Goal: Information Seeking & Learning: Learn about a topic

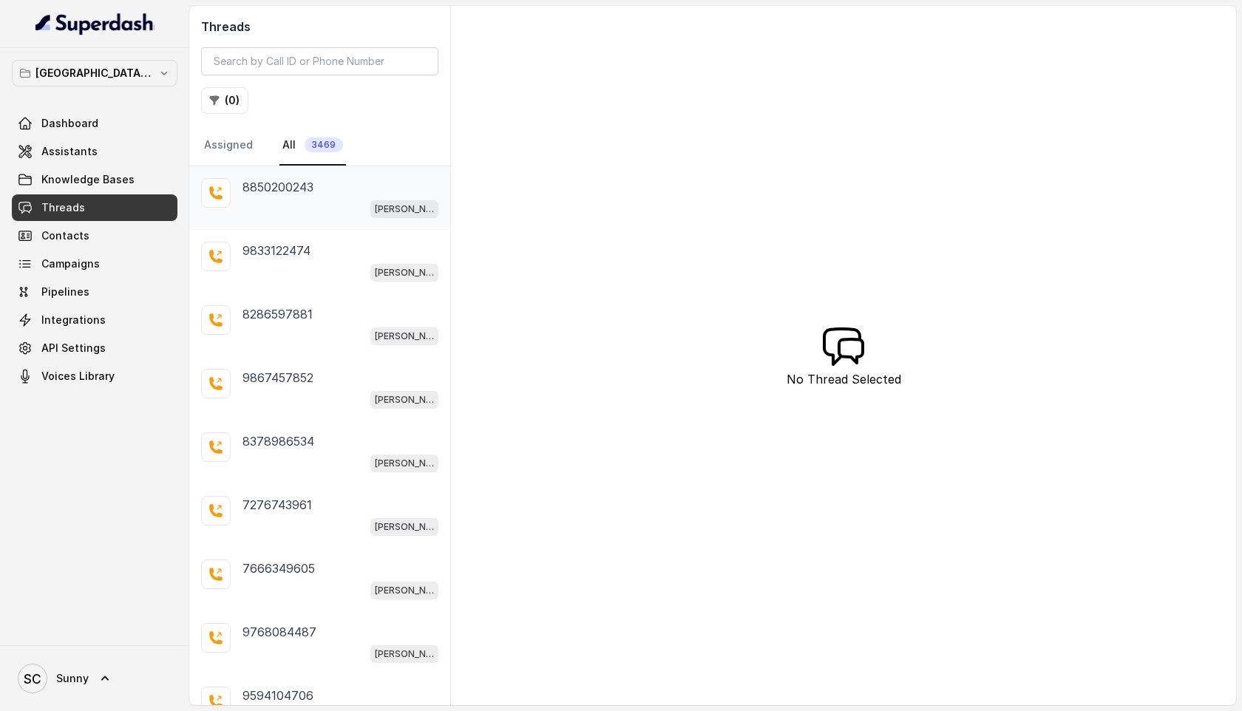
click at [302, 199] on div "[PERSON_NAME] Mumbai Conviction HR Outbound Assistant" at bounding box center [340, 208] width 196 height 19
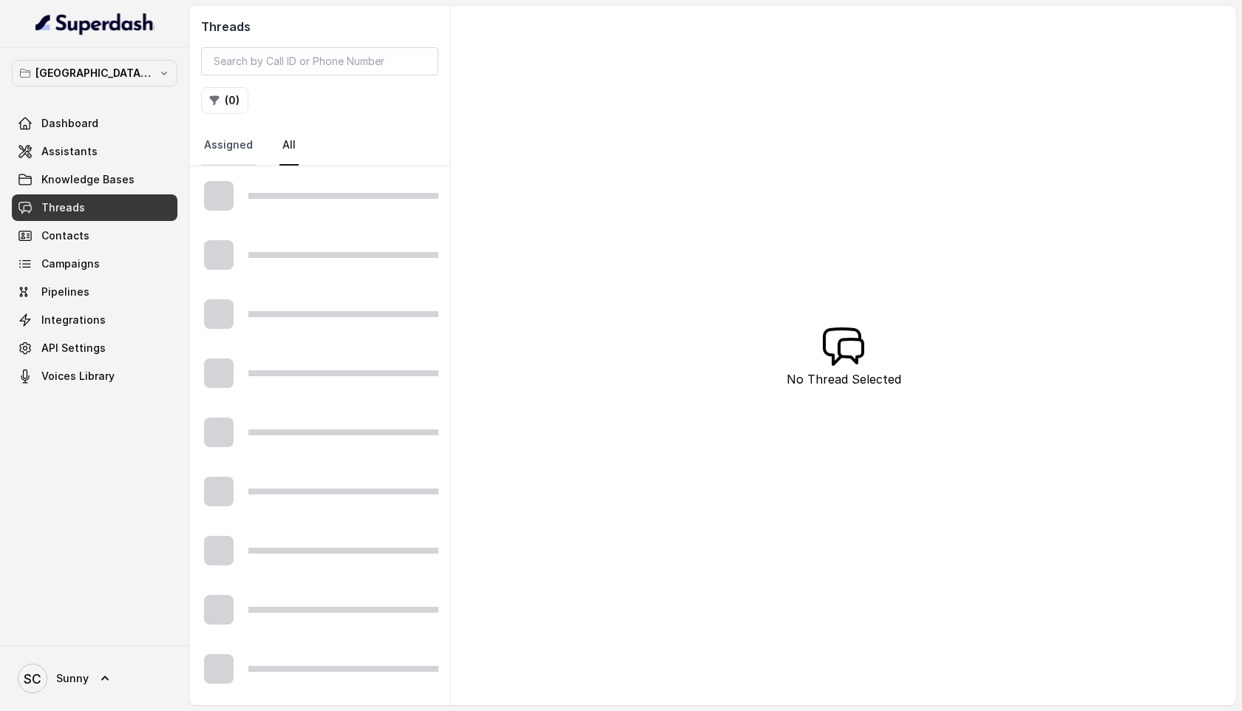
click at [219, 152] on link "Assigned" at bounding box center [228, 146] width 55 height 40
click at [276, 150] on nav "Assigned All" at bounding box center [319, 146] width 237 height 40
click at [282, 145] on link "All" at bounding box center [288, 146] width 19 height 40
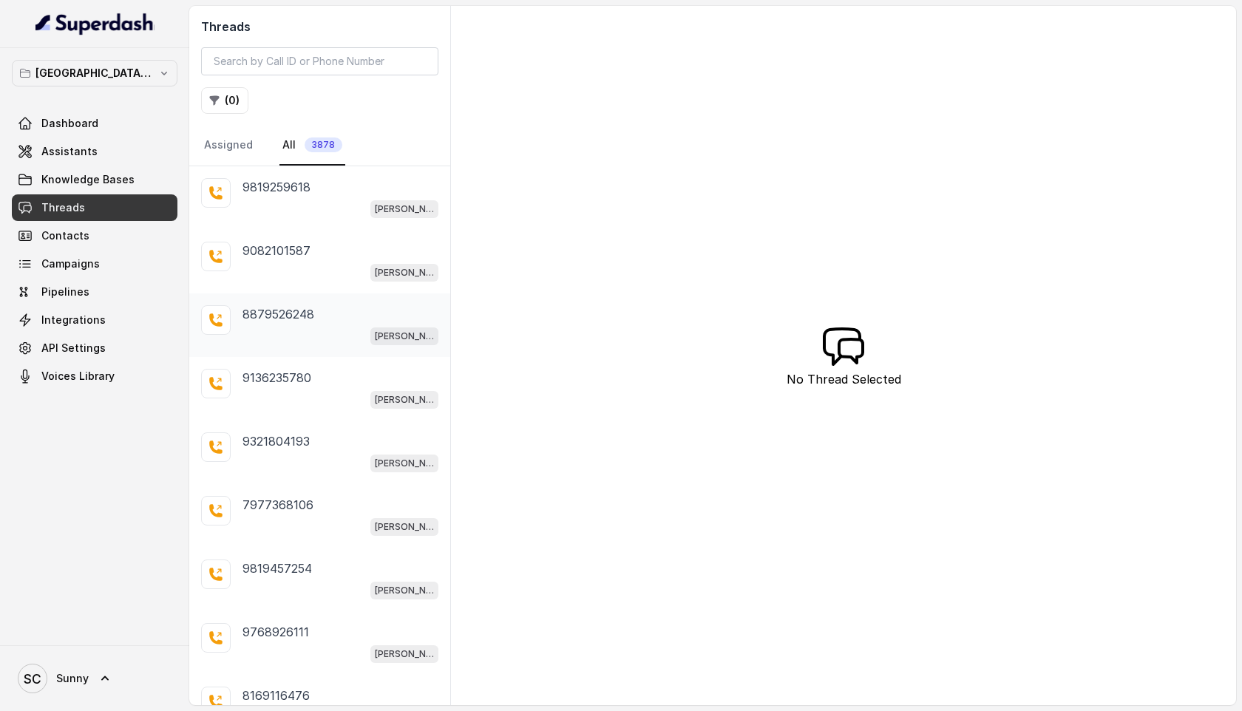
scroll to position [135, 0]
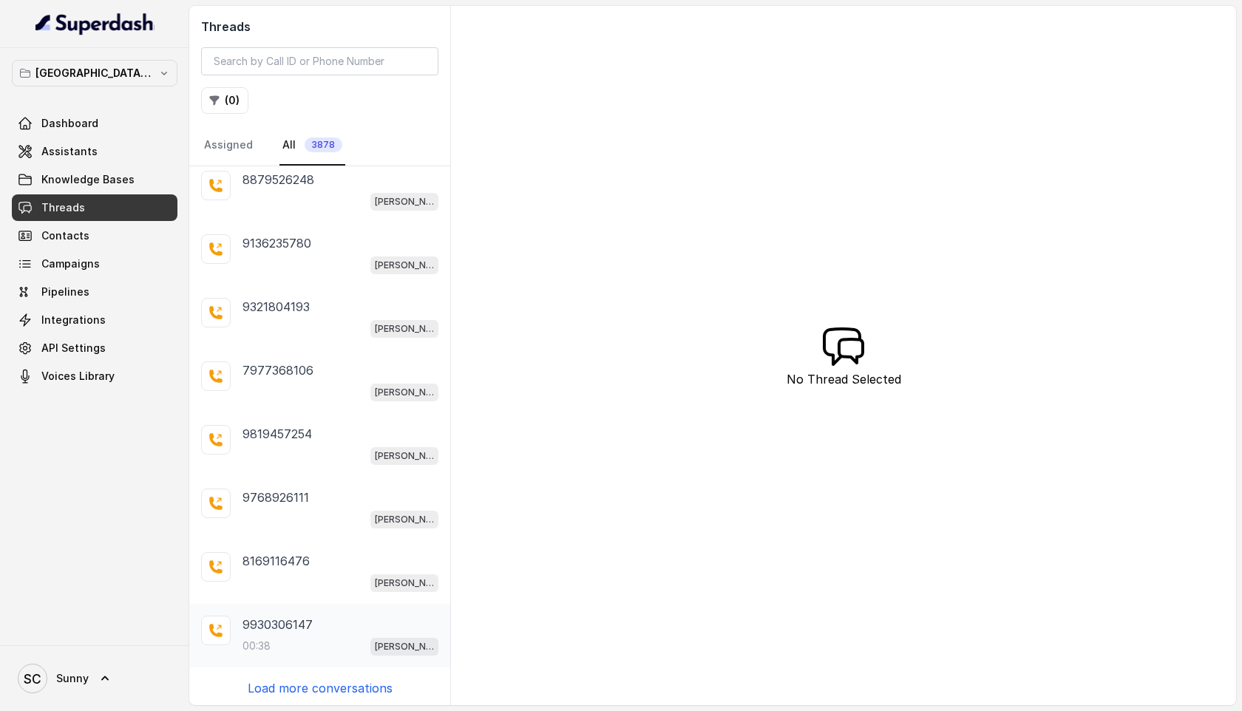
click at [259, 643] on p "00:38" at bounding box center [256, 646] width 28 height 15
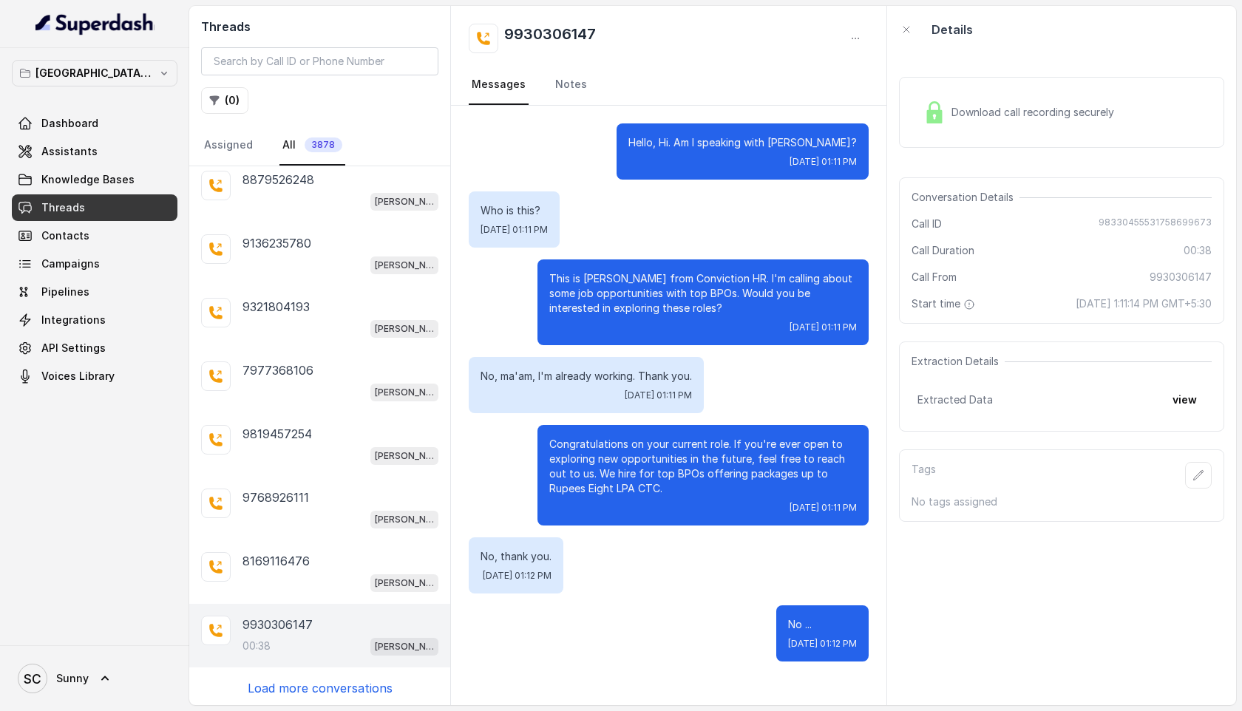
click at [309, 679] on p "Load more conversations" at bounding box center [320, 688] width 145 height 18
click at [318, 687] on p "Load more conversations" at bounding box center [320, 688] width 145 height 18
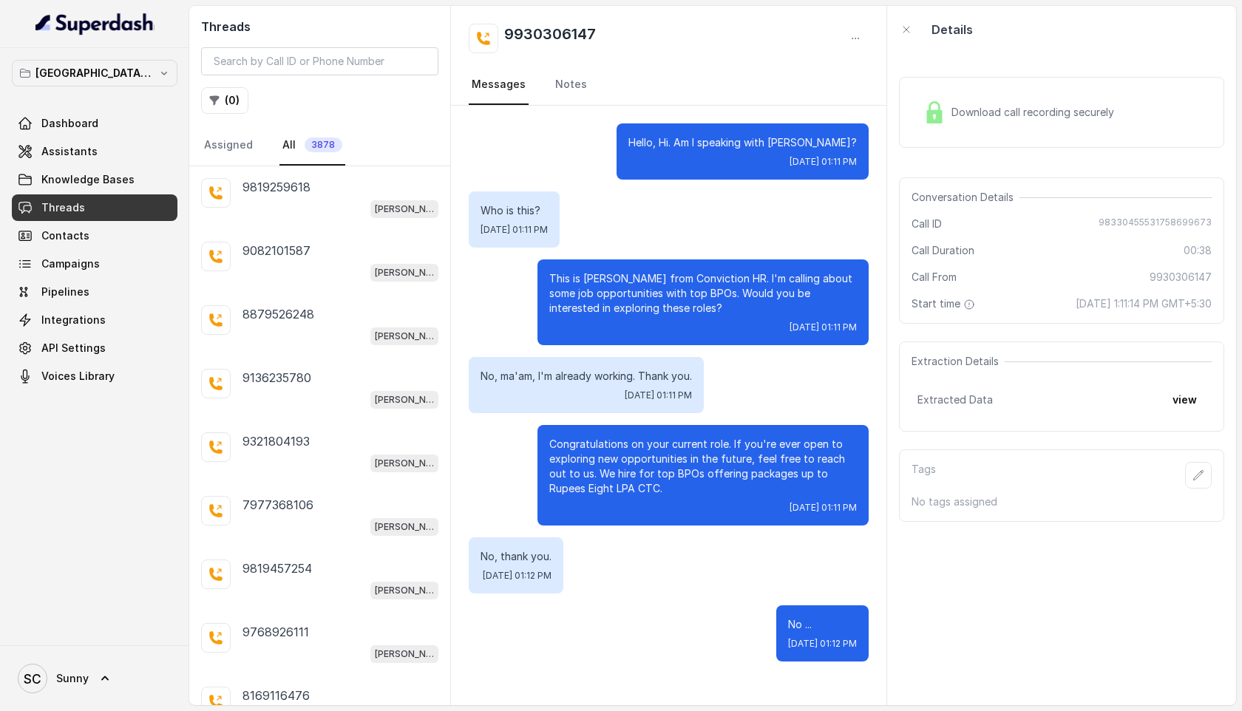
scroll to position [135, 0]
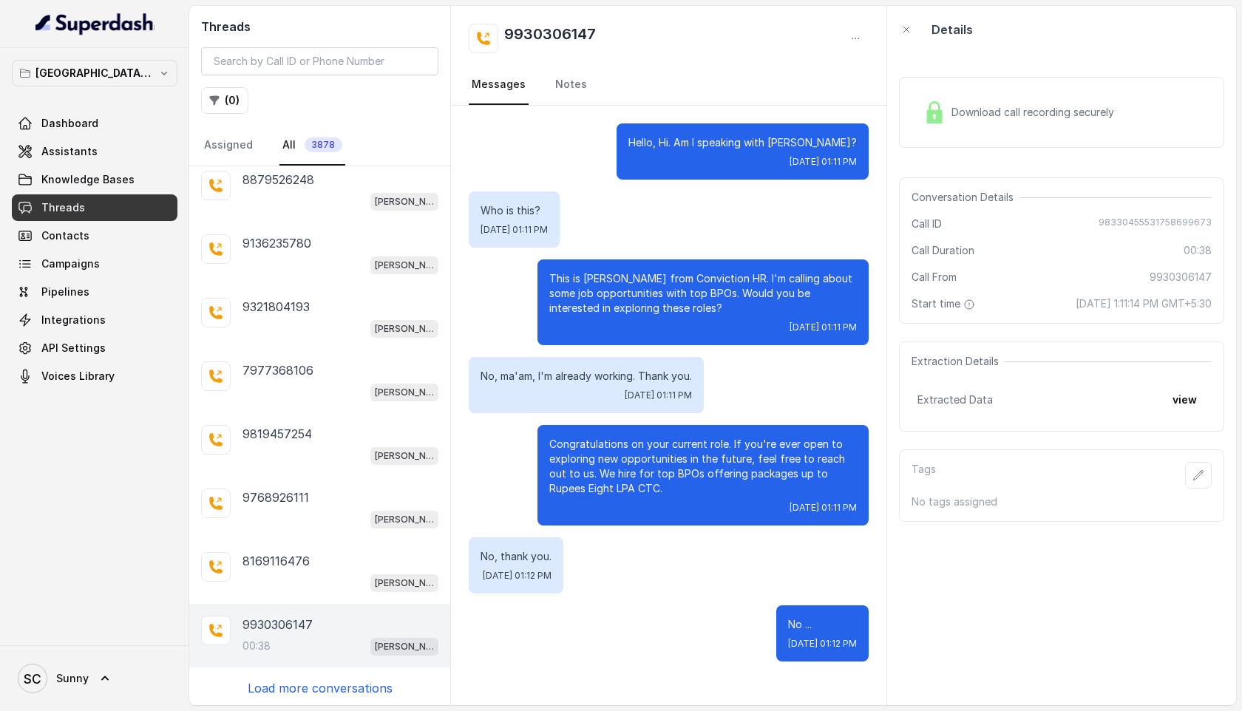
click at [320, 679] on p "Load more conversations" at bounding box center [320, 688] width 145 height 18
click at [302, 684] on p "Load more conversations" at bounding box center [320, 688] width 145 height 18
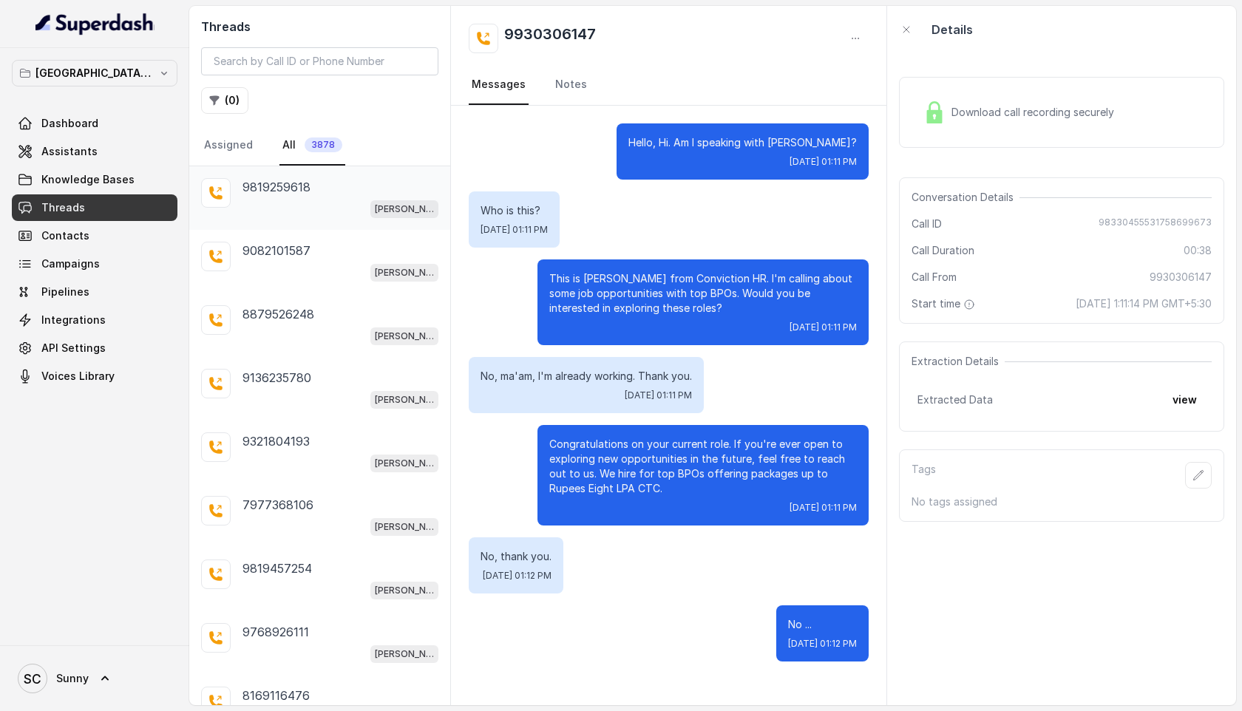
click at [286, 202] on div "Kemp Mumbai Conviction HR Outbound Assistant" at bounding box center [340, 208] width 196 height 19
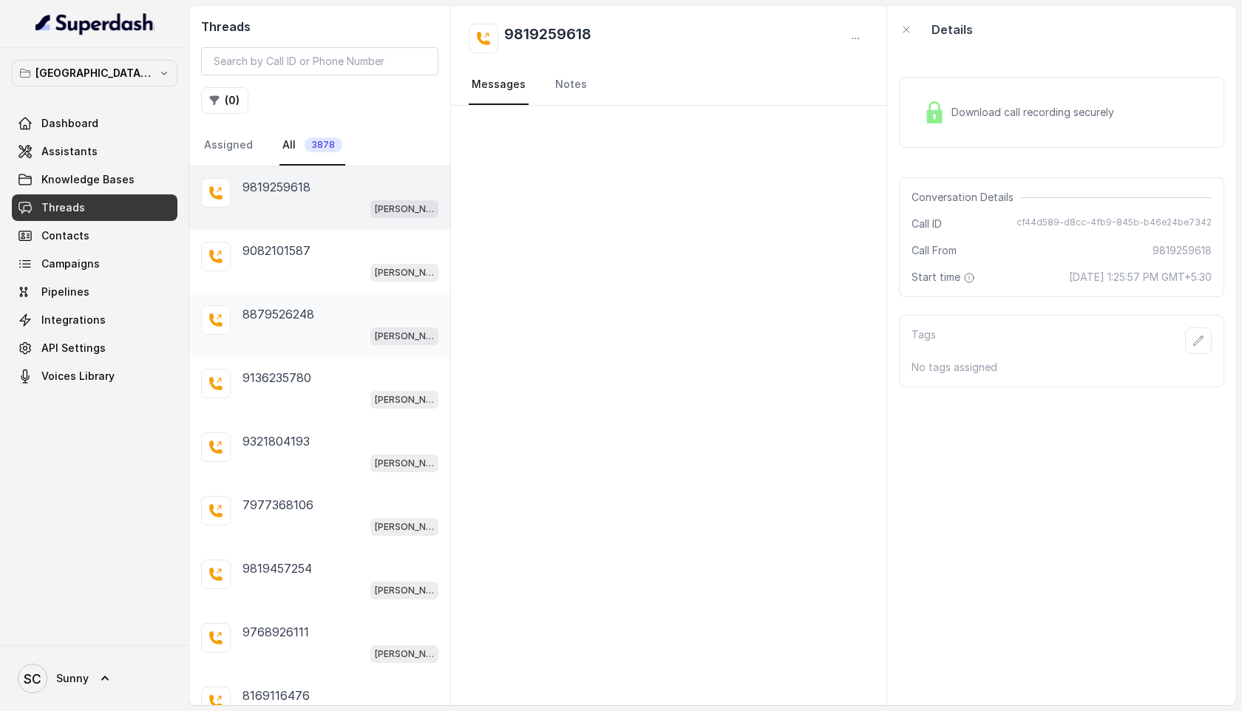
scroll to position [135, 0]
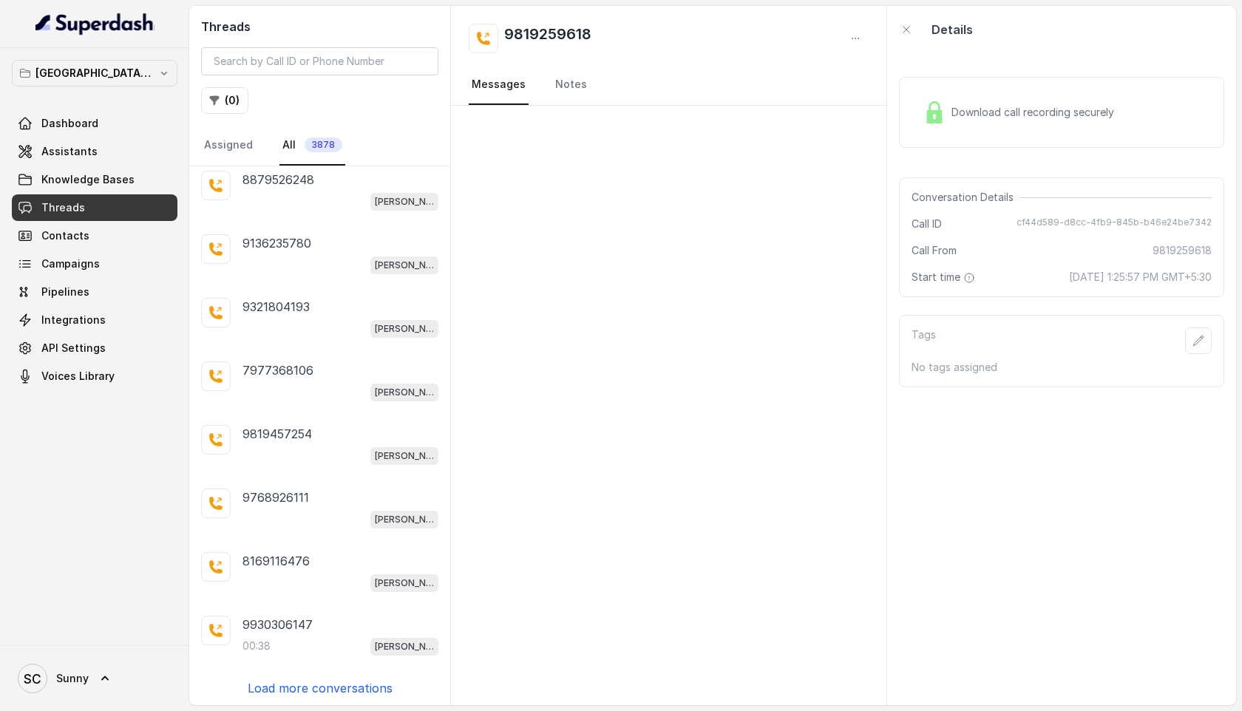
click at [309, 690] on p "Load more conversations" at bounding box center [320, 688] width 145 height 18
click at [288, 639] on div "00:38 Kemp Mumbai Conviction HR Outbound Assistant" at bounding box center [340, 645] width 196 height 19
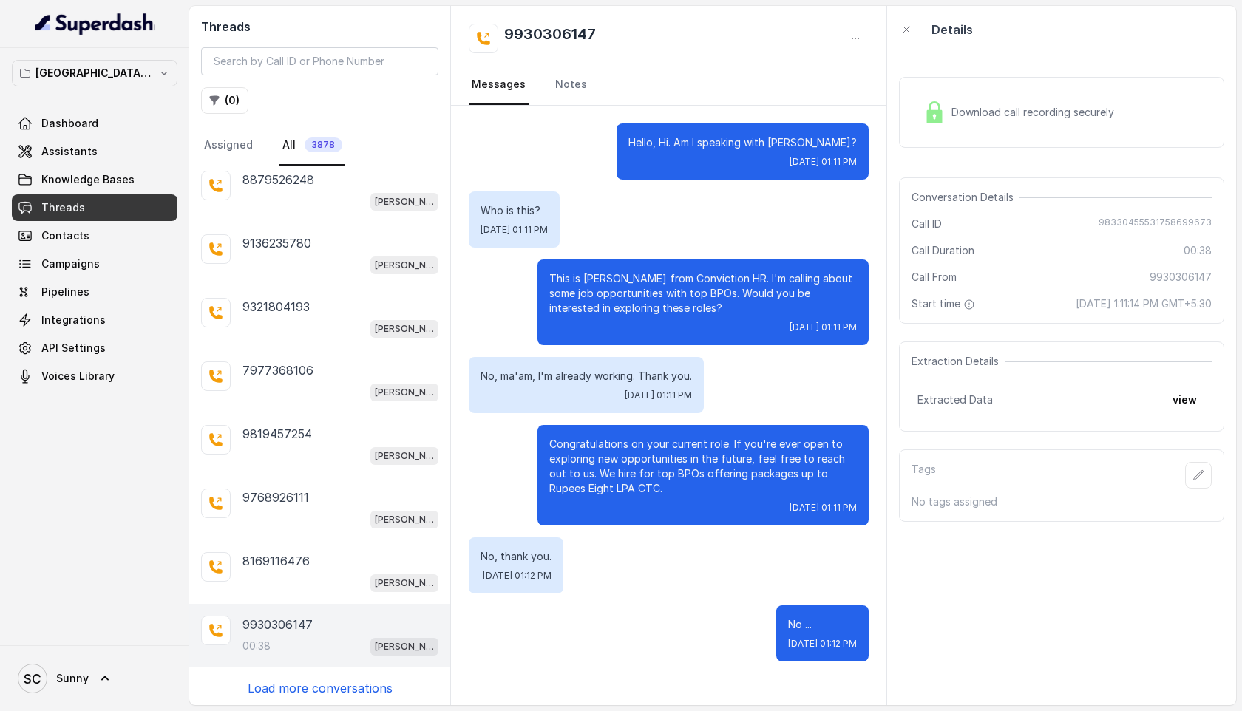
click at [316, 689] on p "Load more conversations" at bounding box center [320, 688] width 145 height 18
click at [1061, 106] on span "Download call recording securely" at bounding box center [1035, 112] width 169 height 15
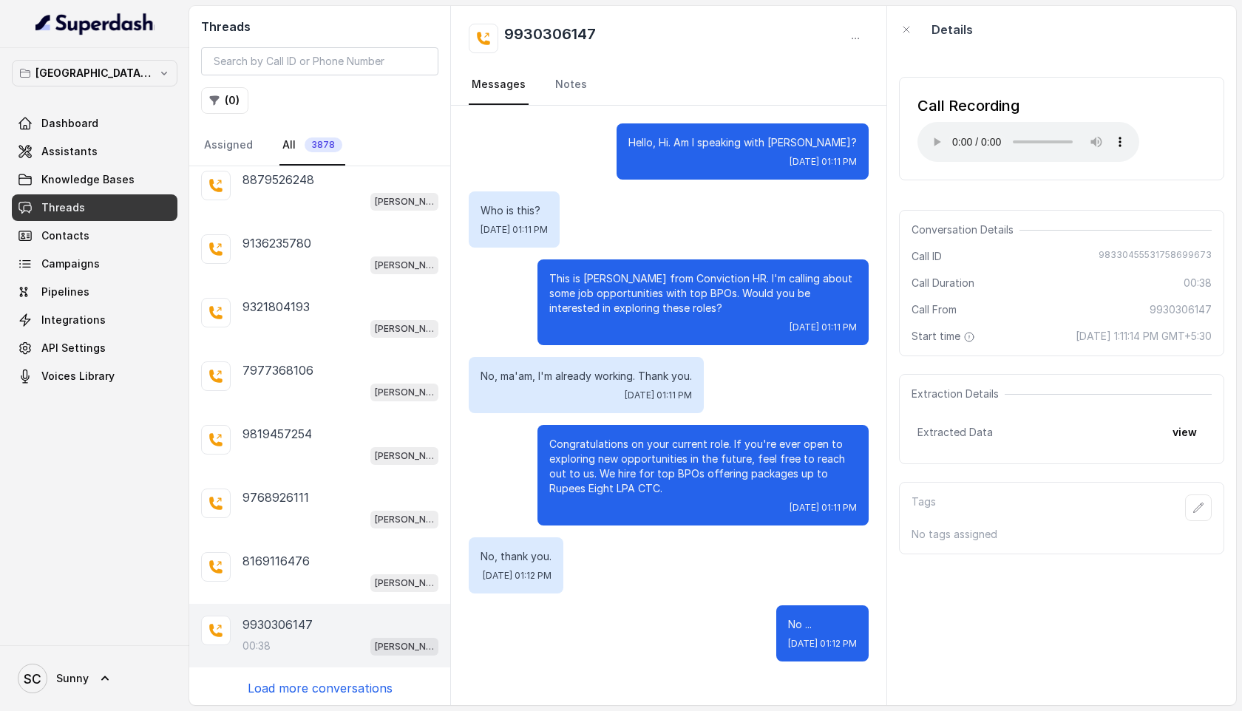
click at [305, 679] on p "Load more conversations" at bounding box center [320, 688] width 145 height 18
click at [329, 683] on p "Load more conversations" at bounding box center [320, 688] width 145 height 18
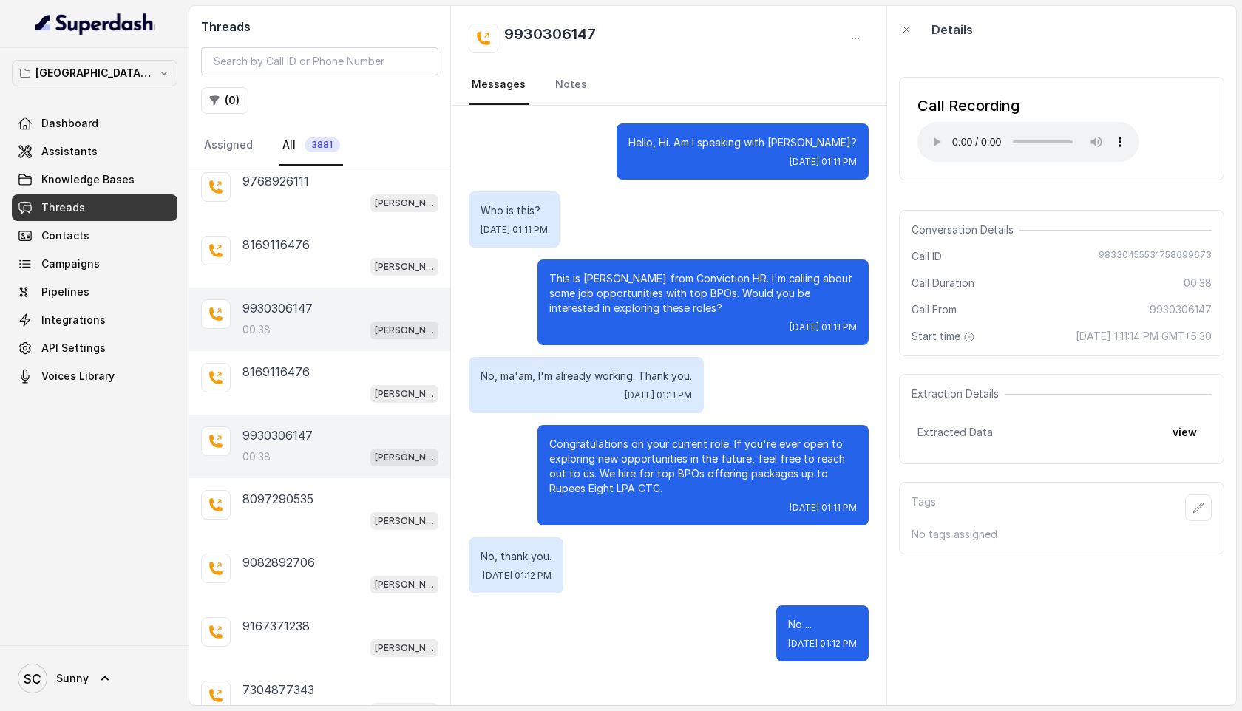
scroll to position [494, 0]
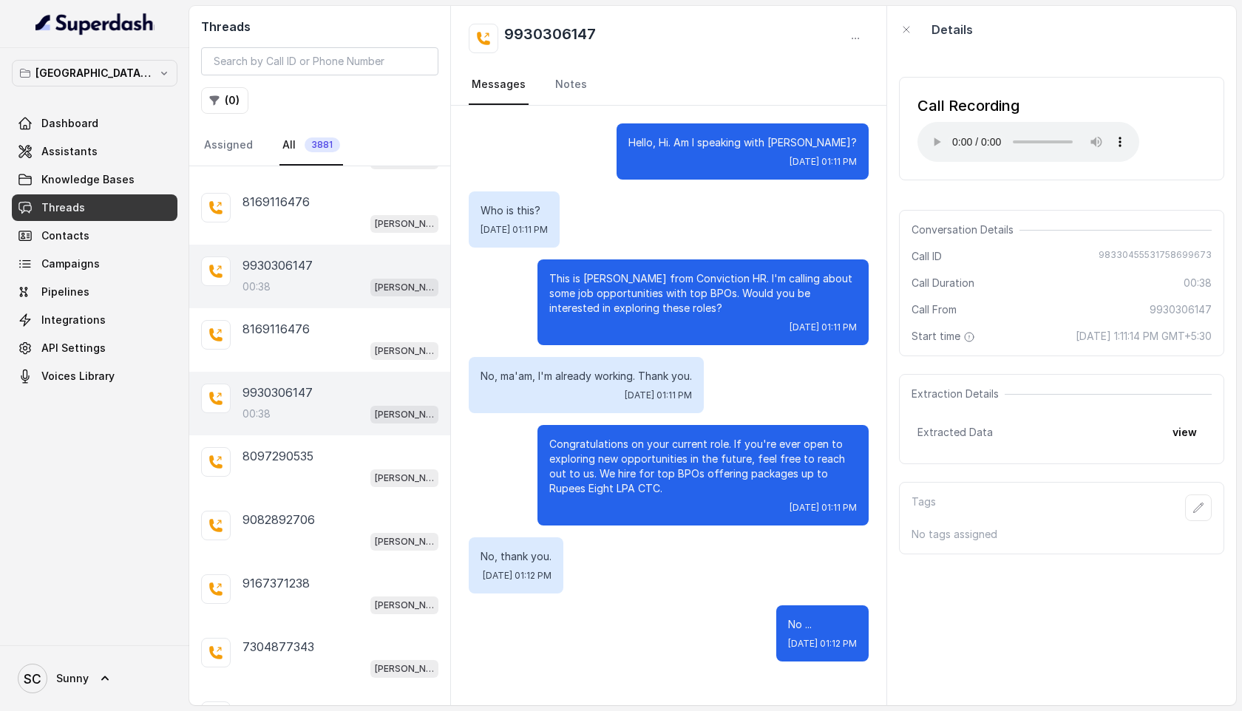
click at [277, 396] on p "9930306147" at bounding box center [277, 393] width 70 height 18
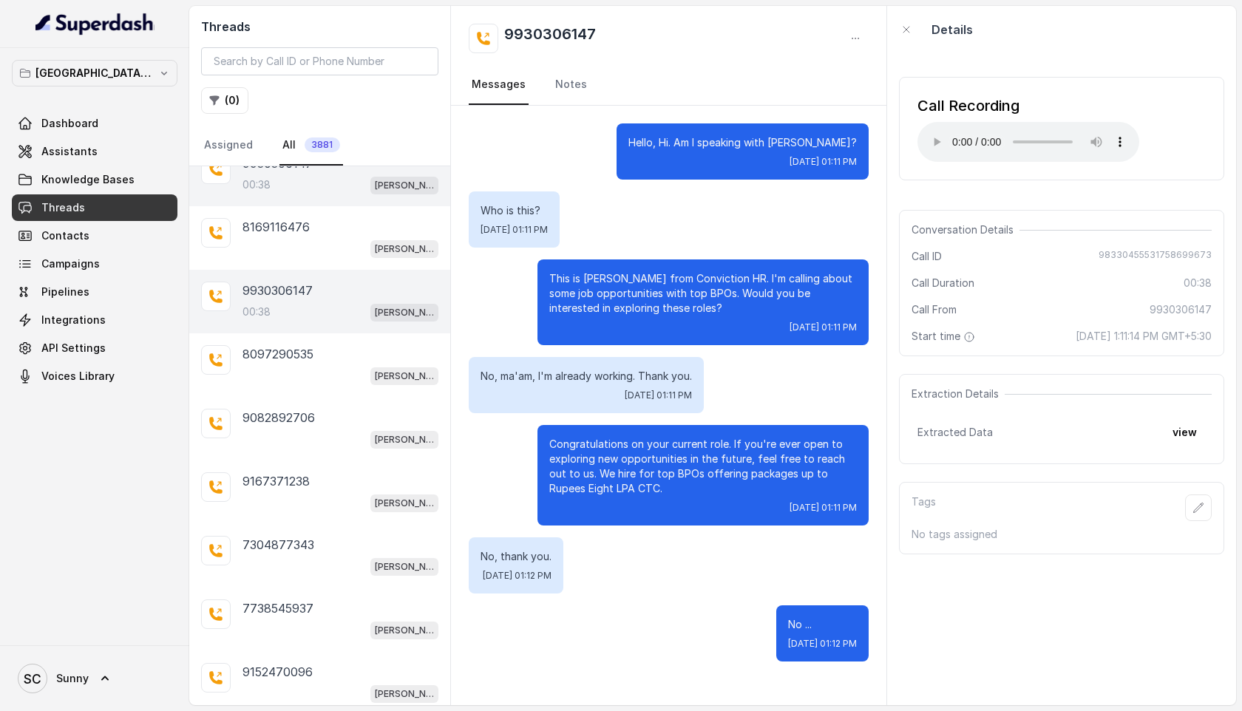
scroll to position [493, 0]
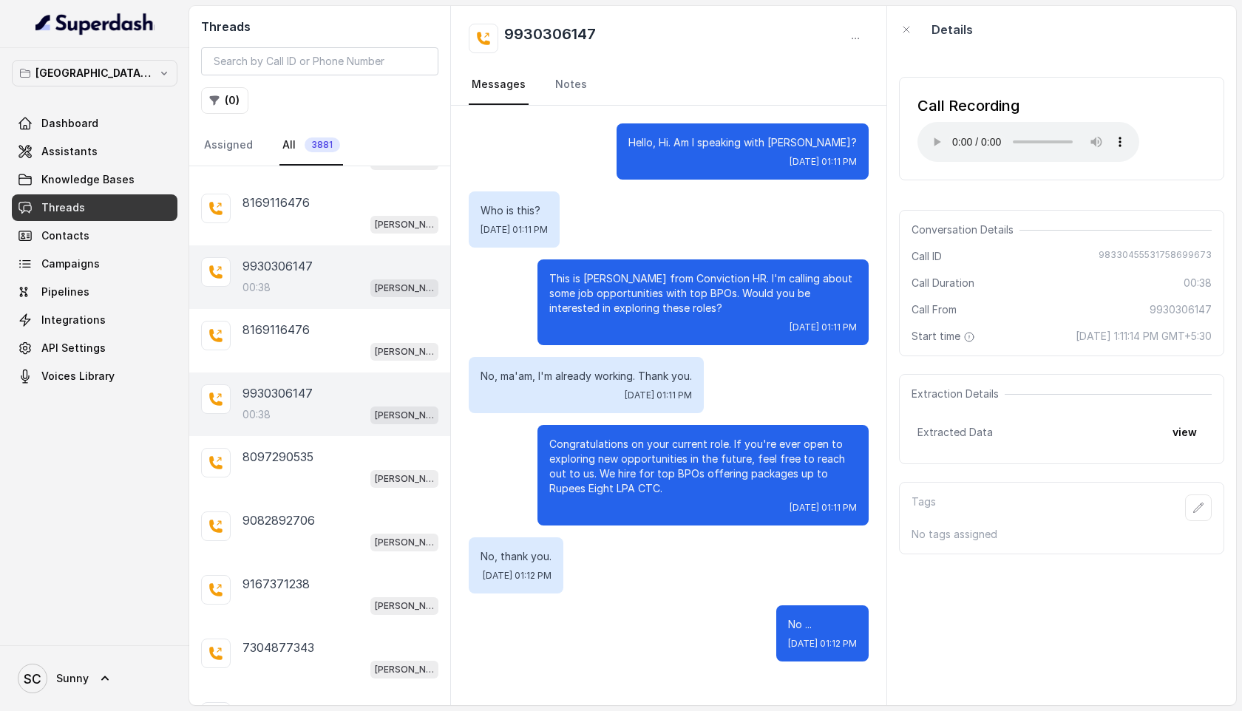
click at [277, 405] on div "00:38 Kemp Mumbai Conviction HR Outbound Assistant" at bounding box center [340, 414] width 196 height 19
click at [291, 272] on div "9930306147 00:38 Kemp Mumbai Conviction HR Outbound Assistant" at bounding box center [340, 277] width 196 height 40
click at [272, 415] on div "00:38 Kemp Mumbai Conviction HR Outbound Assistant" at bounding box center [340, 414] width 196 height 19
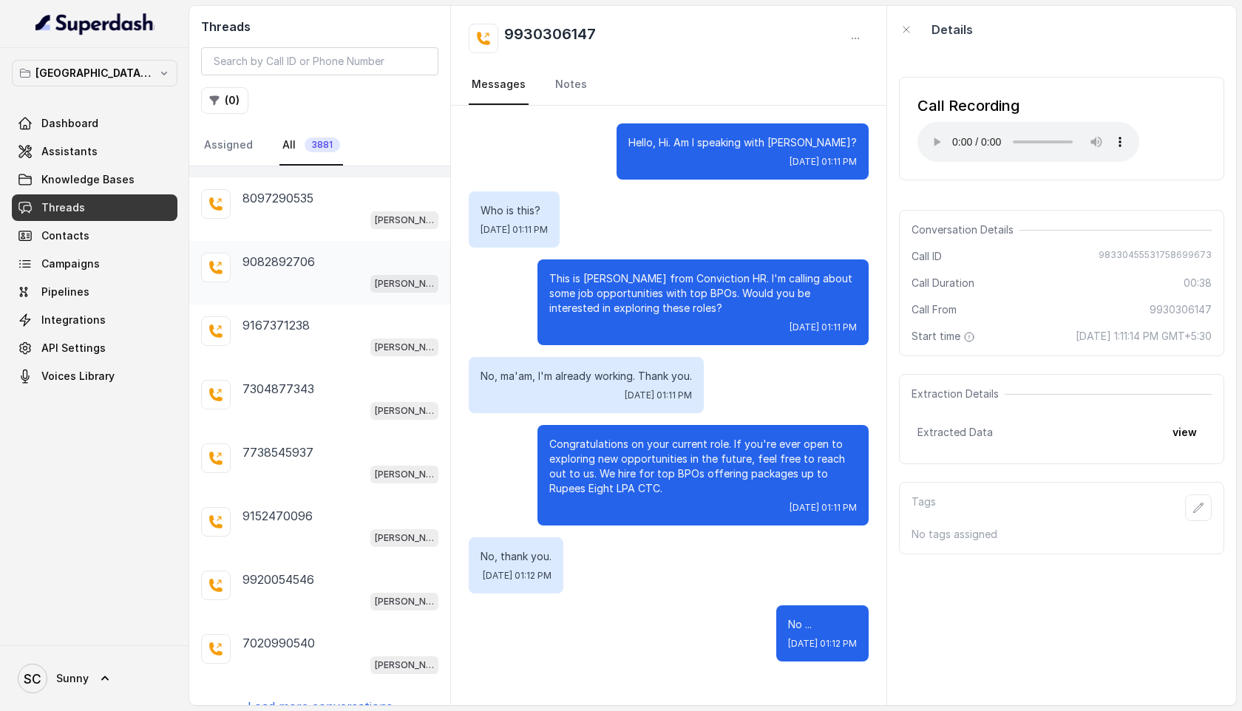
scroll to position [757, 0]
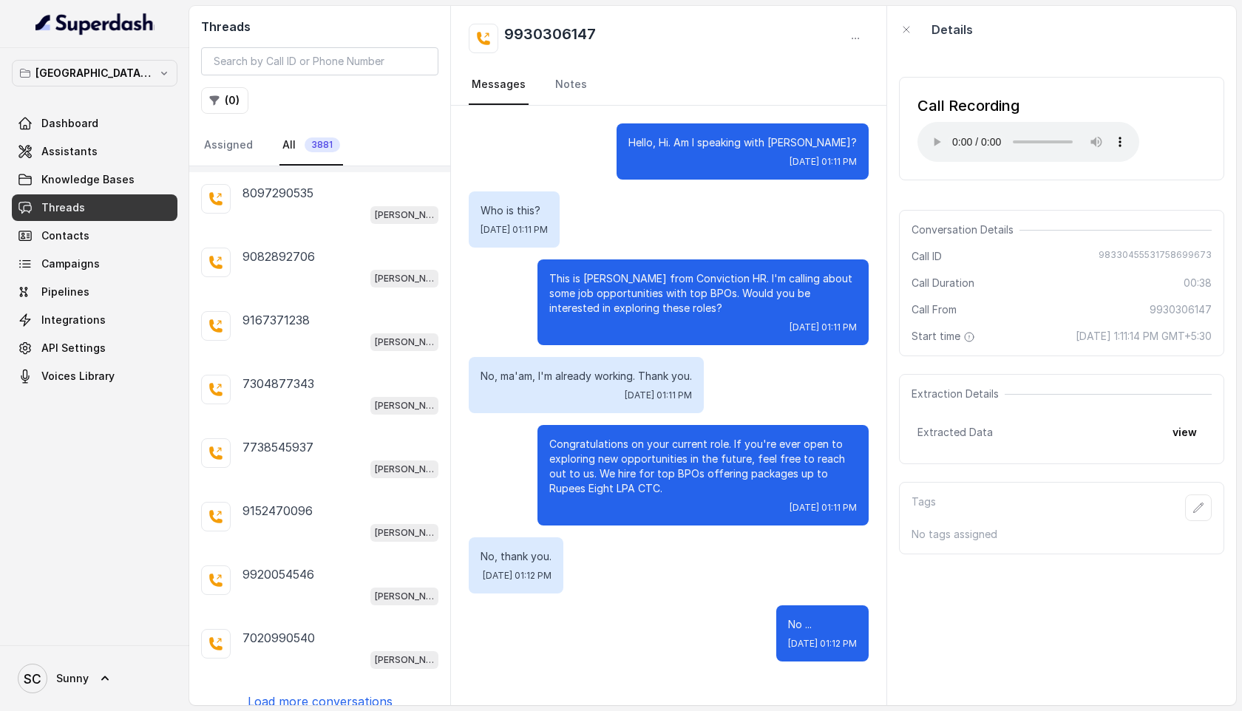
click at [314, 695] on p "Load more conversations" at bounding box center [320, 701] width 145 height 18
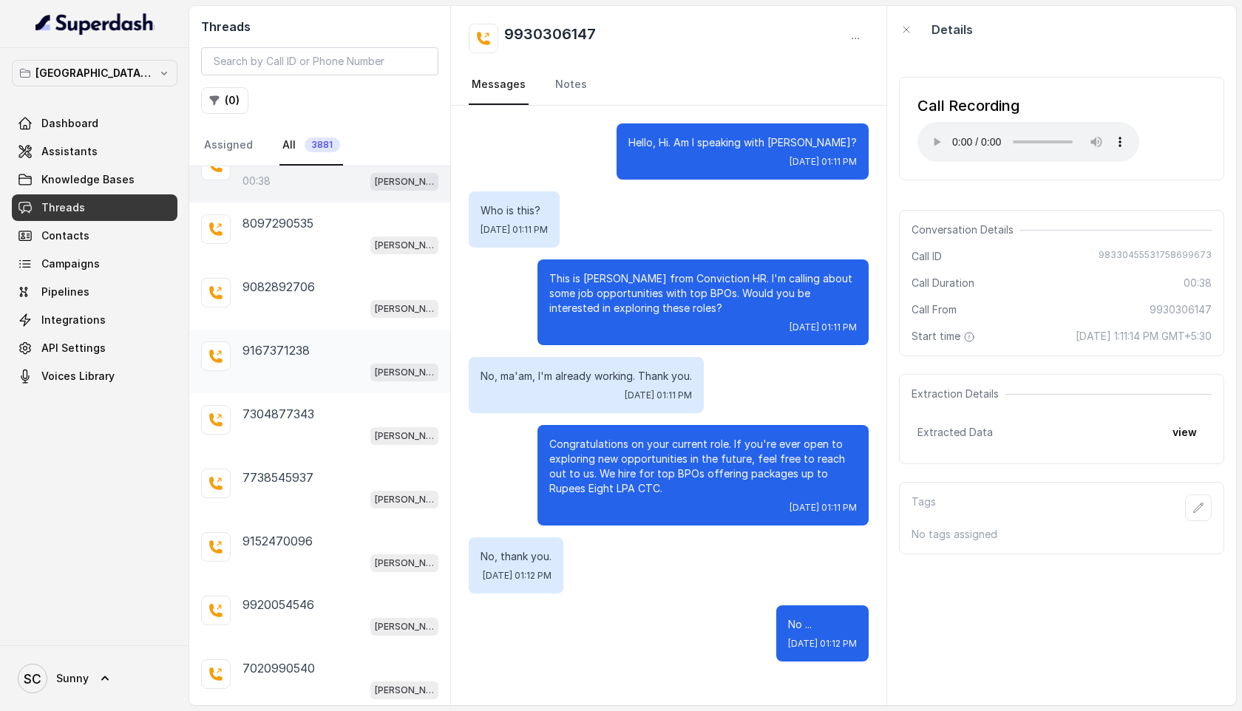
scroll to position [766, 0]
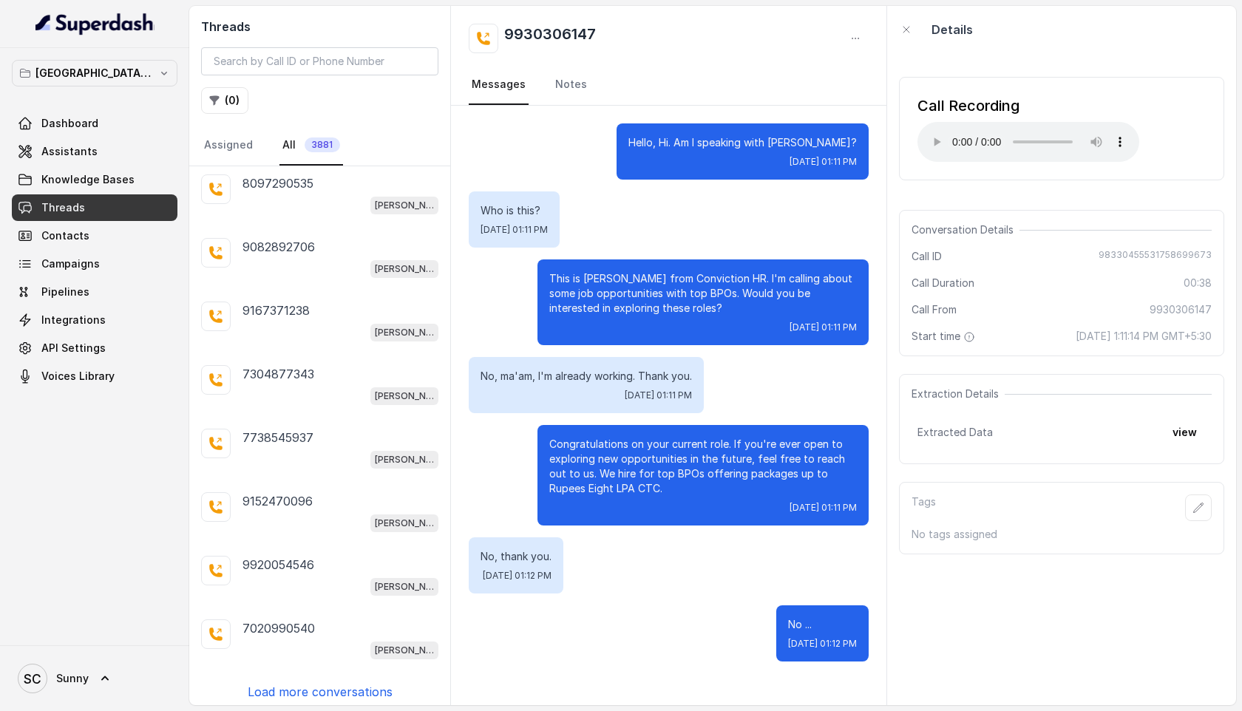
click at [301, 683] on p "Load more conversations" at bounding box center [320, 692] width 145 height 18
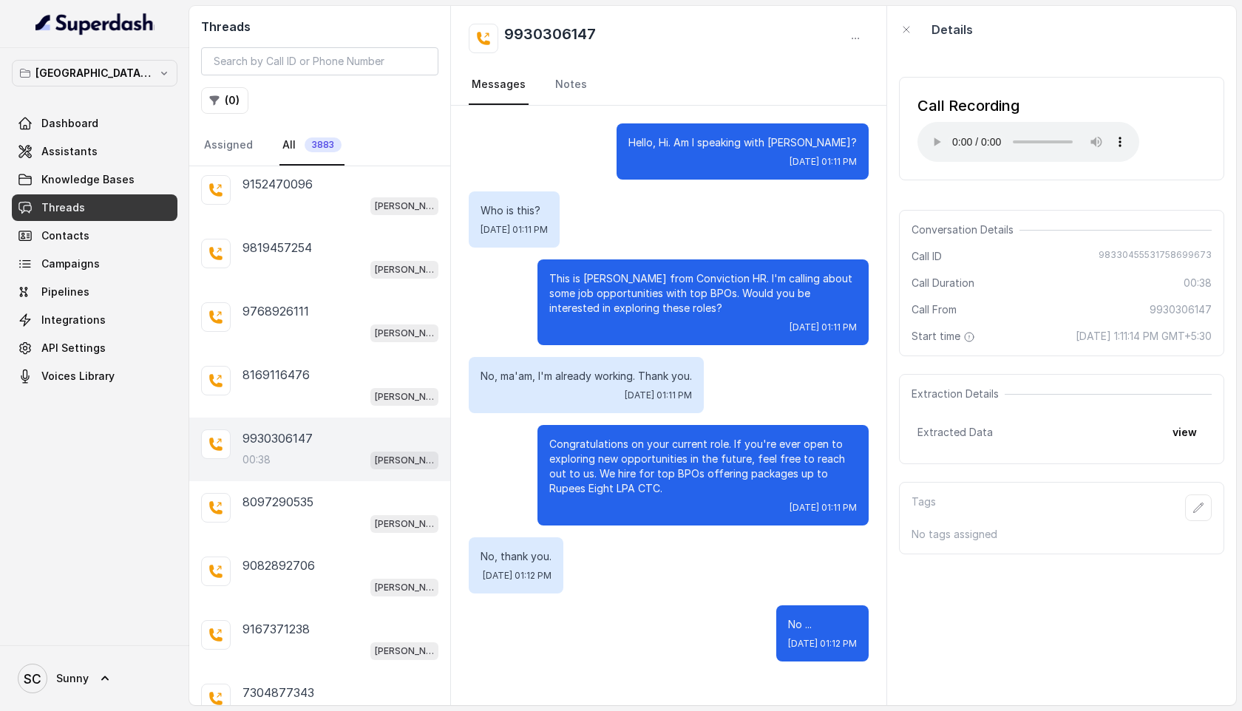
scroll to position [2482, 0]
click at [294, 449] on div "00:38 Kemp Mumbai Conviction HR Outbound Assistant" at bounding box center [340, 458] width 196 height 19
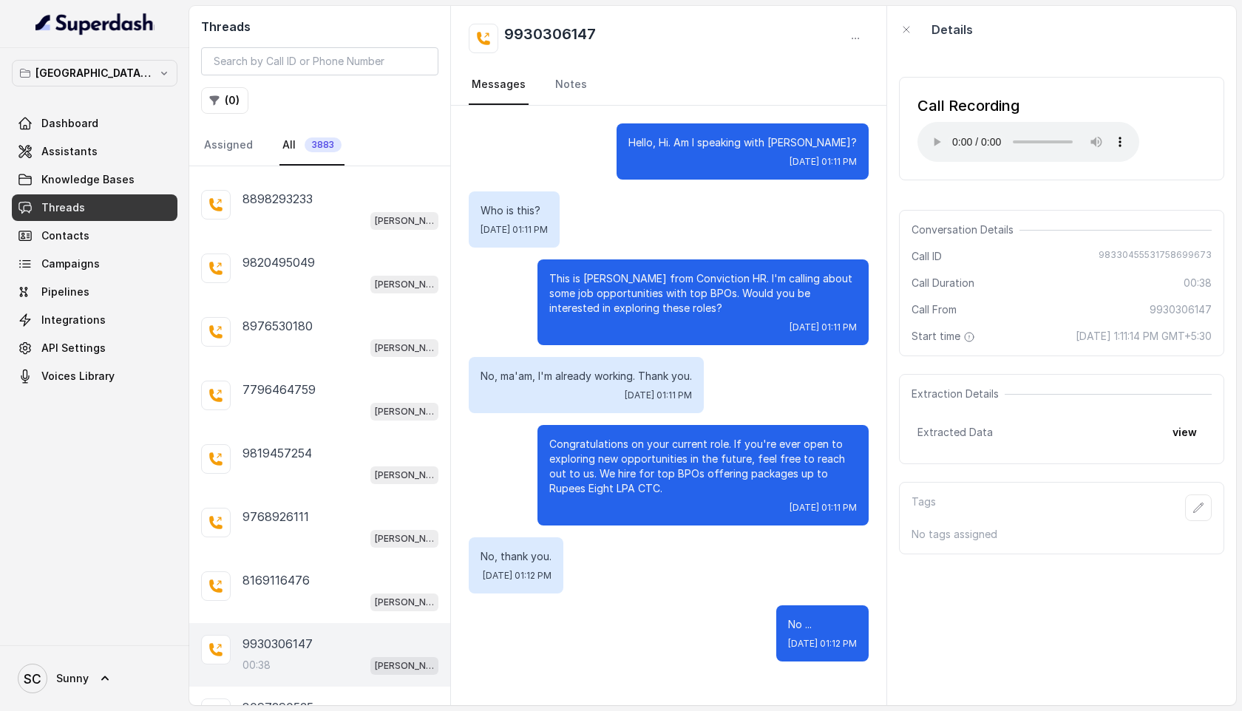
scroll to position [5462, 0]
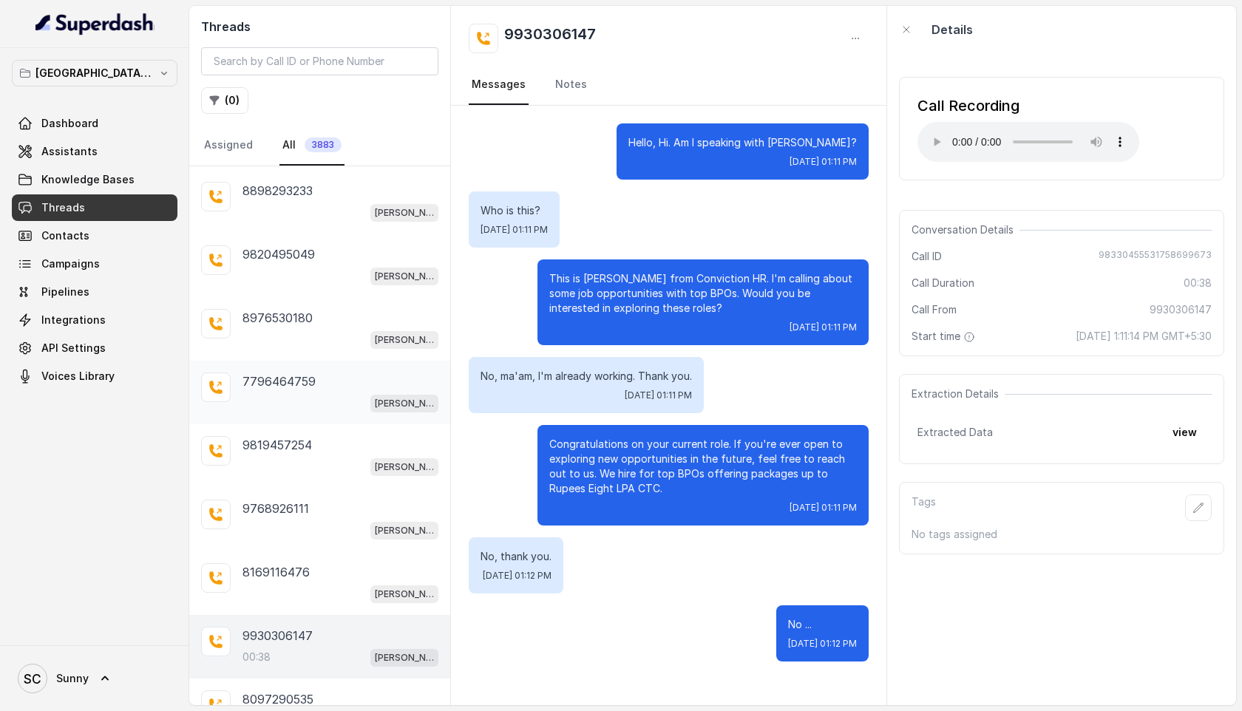
click at [290, 361] on div "7796464759 Kemp Mumbai Conviction HR Outbound Assistant" at bounding box center [319, 393] width 261 height 64
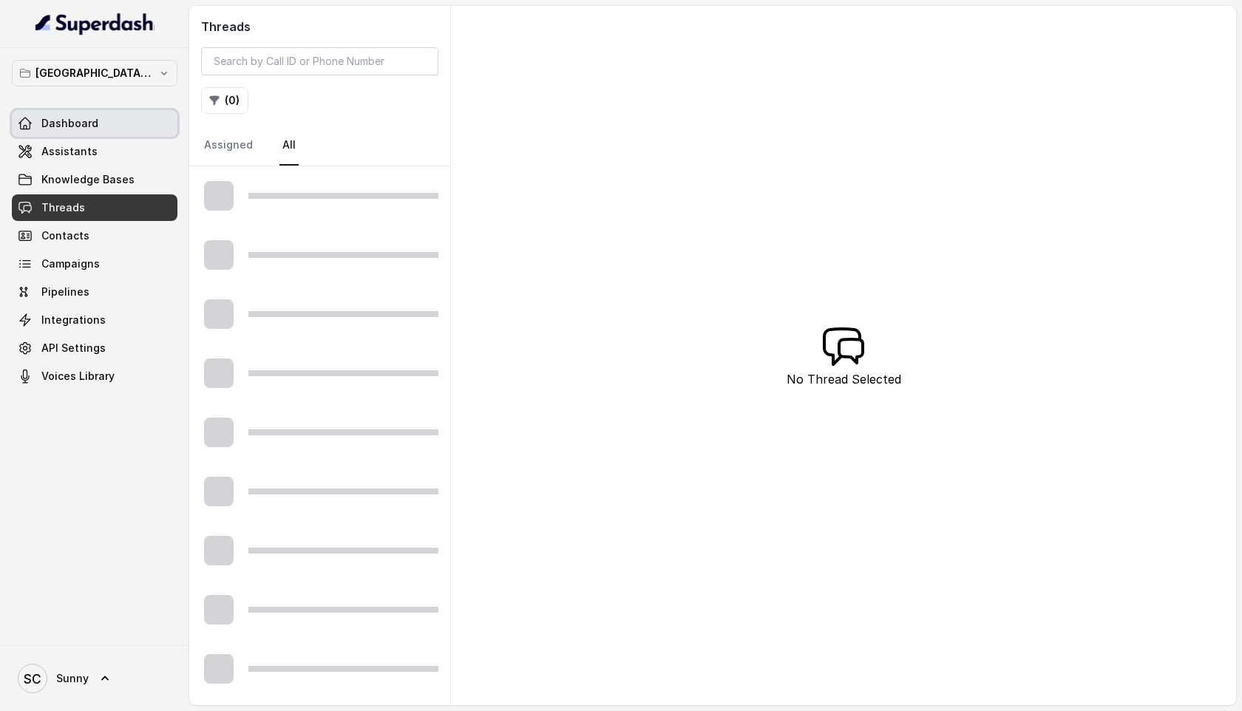
click at [73, 124] on span "Dashboard" at bounding box center [69, 123] width 57 height 15
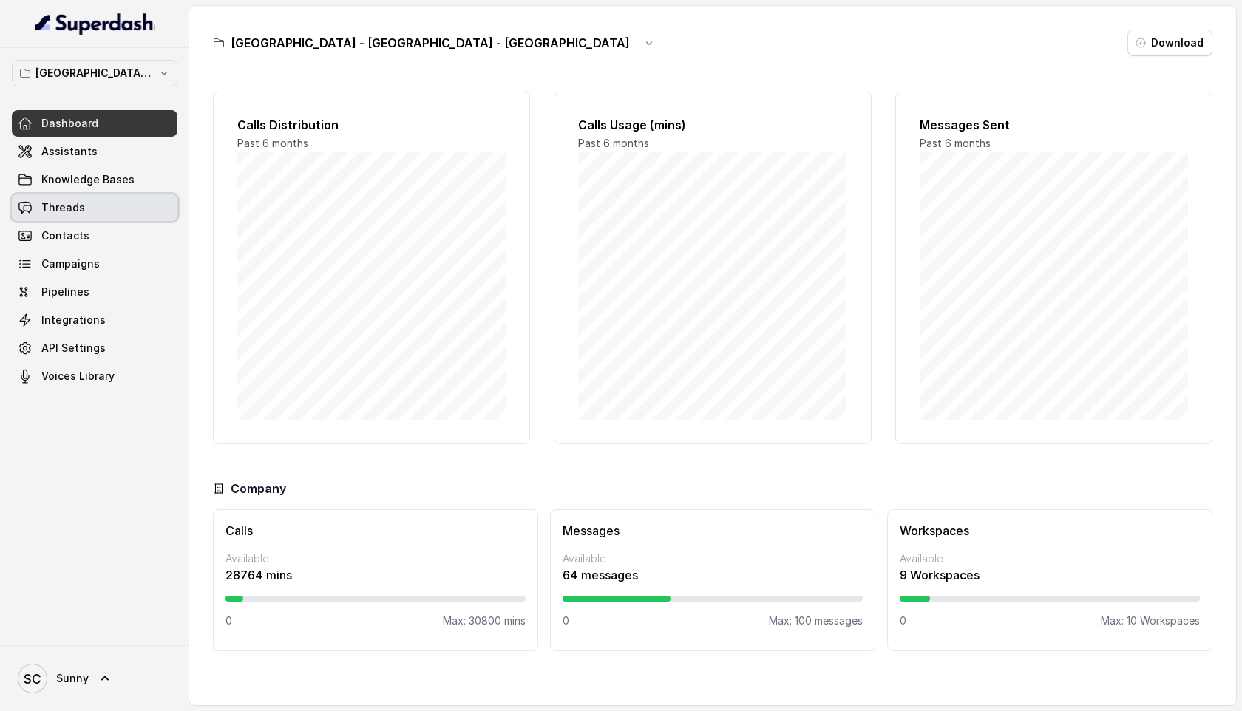
click at [52, 210] on span "Threads" at bounding box center [63, 207] width 44 height 15
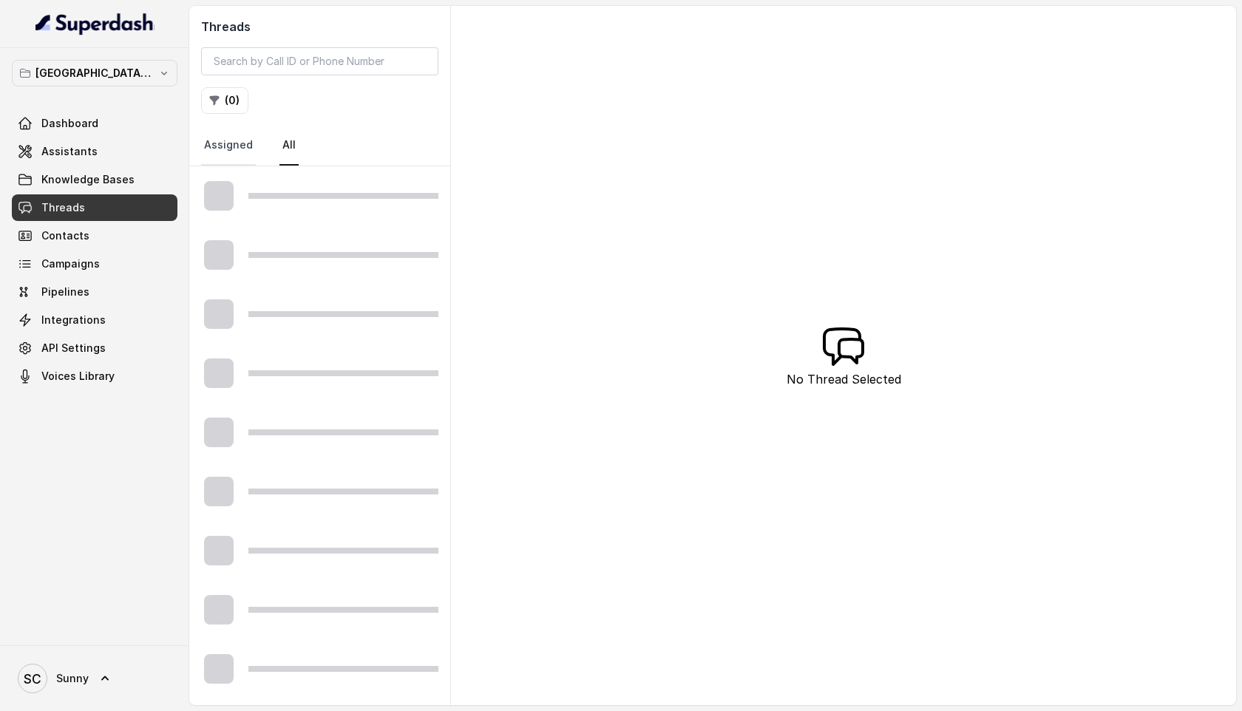
click at [212, 154] on link "Assigned" at bounding box center [228, 146] width 55 height 40
click at [282, 146] on link "All" at bounding box center [288, 146] width 19 height 40
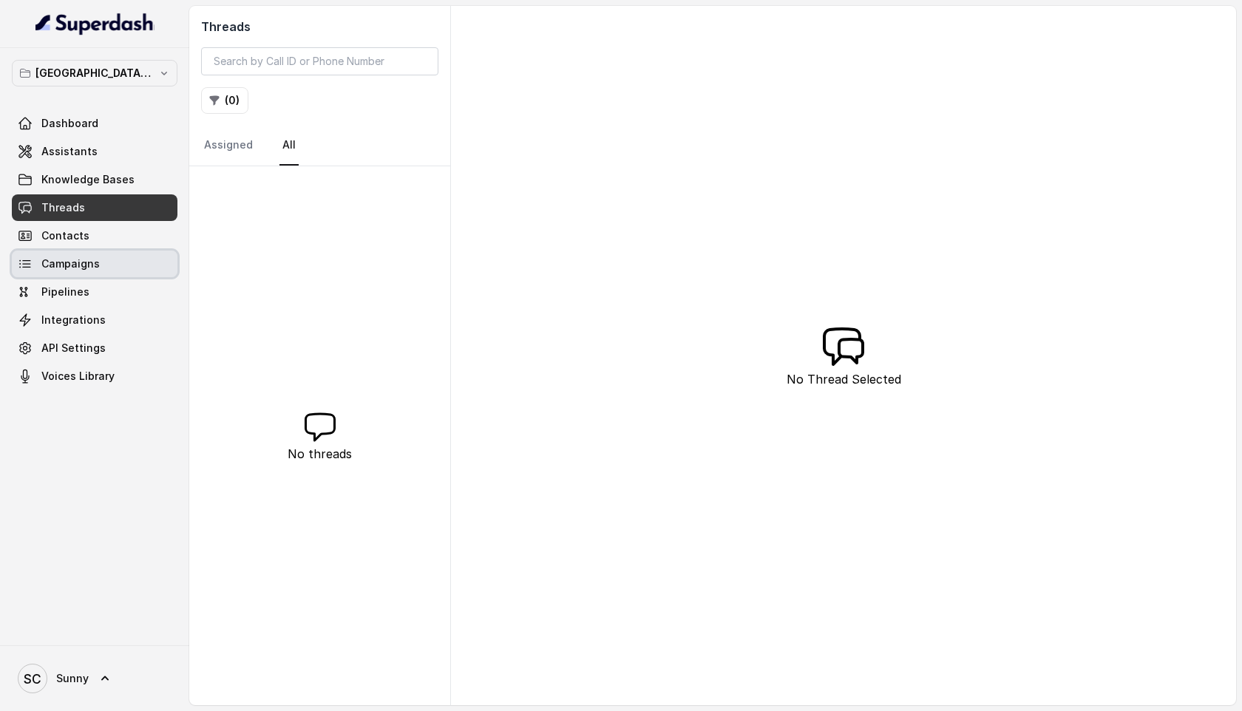
click at [49, 269] on span "Campaigns" at bounding box center [70, 263] width 58 height 15
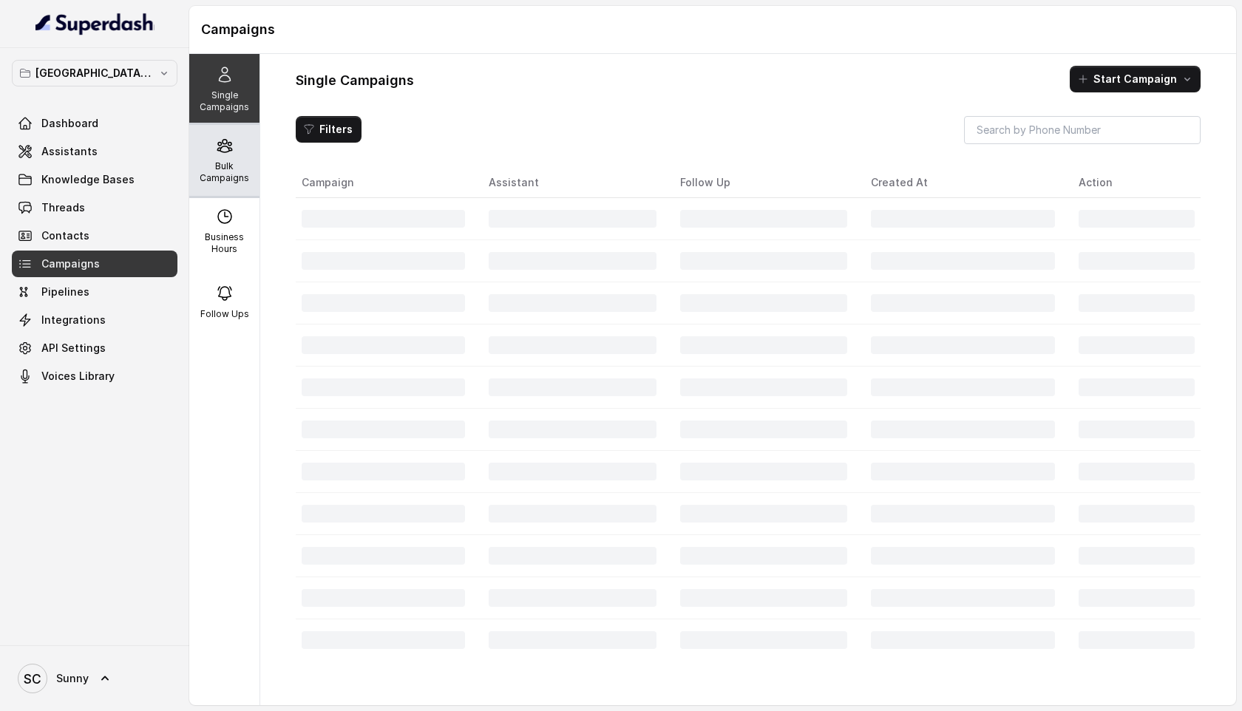
click at [225, 160] on p "Bulk Campaigns" at bounding box center [224, 172] width 58 height 24
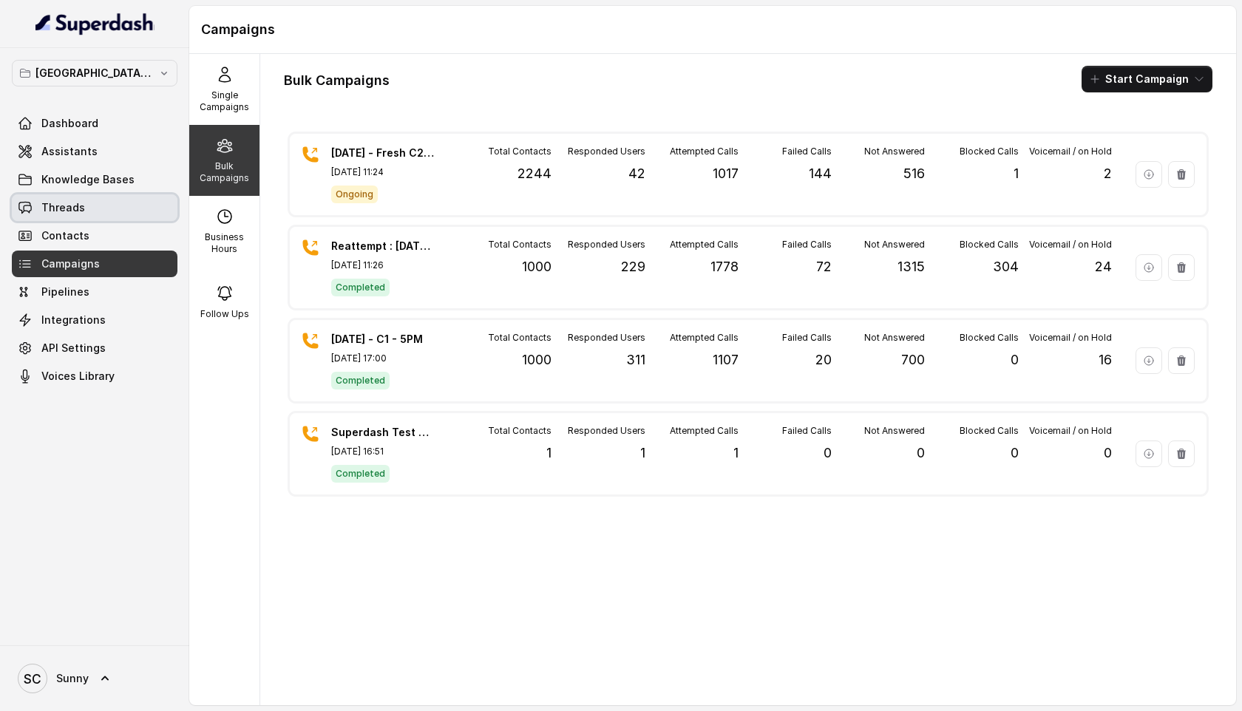
click at [51, 205] on span "Threads" at bounding box center [63, 207] width 44 height 15
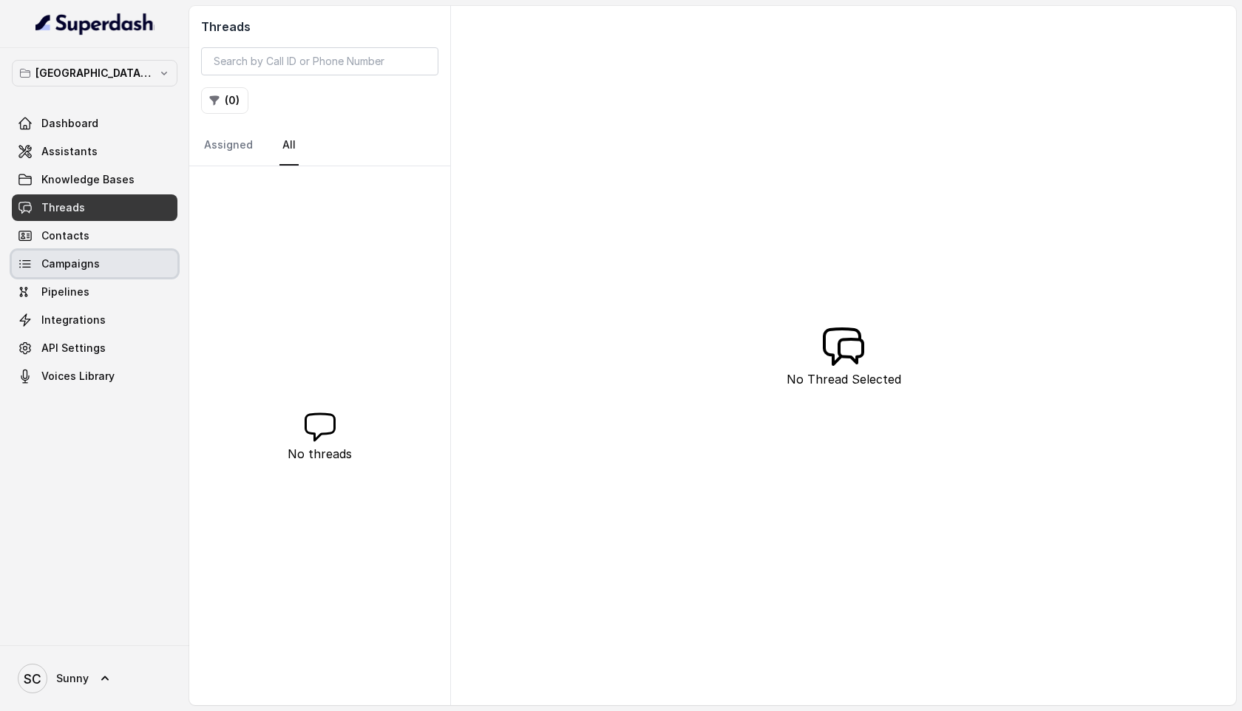
click at [64, 265] on span "Campaigns" at bounding box center [70, 263] width 58 height 15
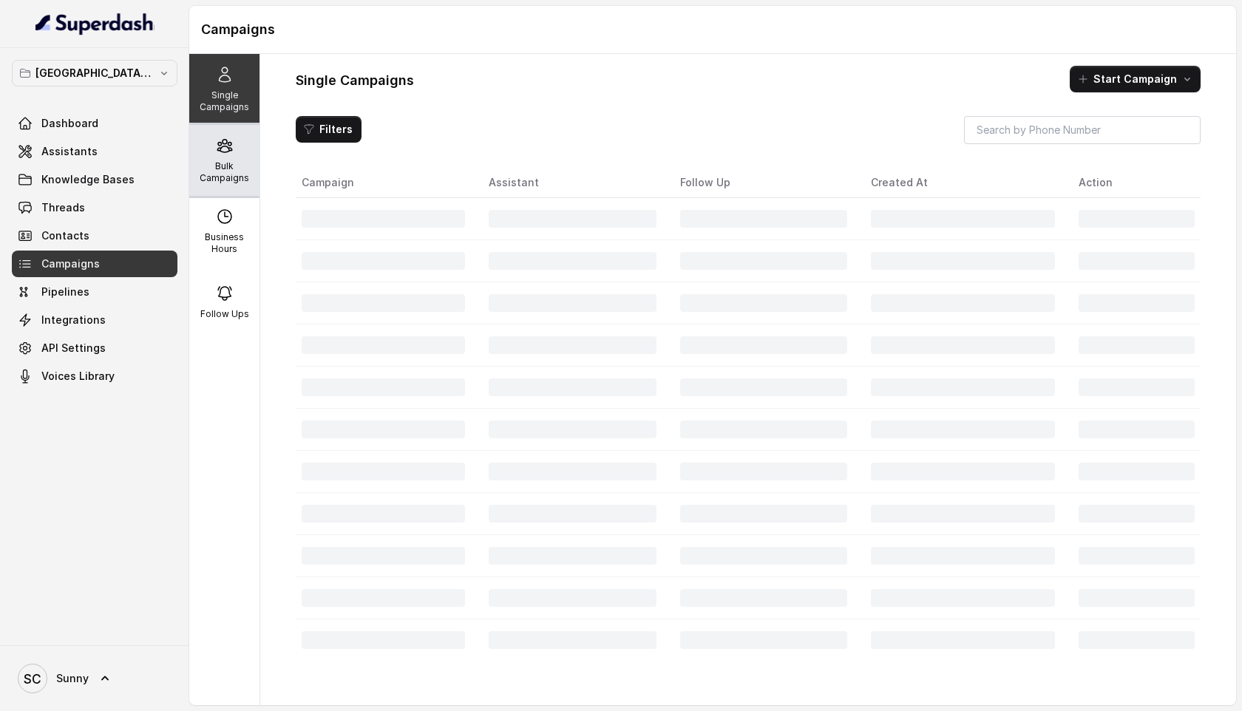
click at [220, 159] on div "Bulk Campaigns" at bounding box center [224, 160] width 70 height 71
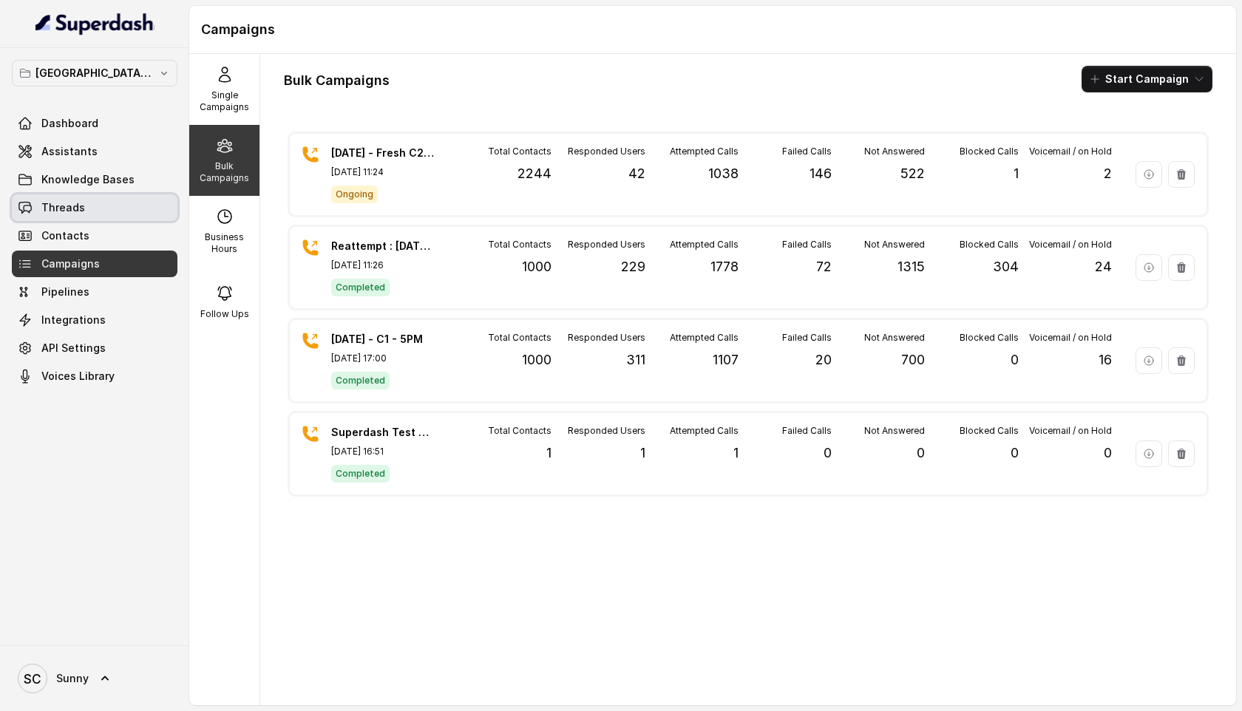
click at [61, 211] on span "Threads" at bounding box center [63, 207] width 44 height 15
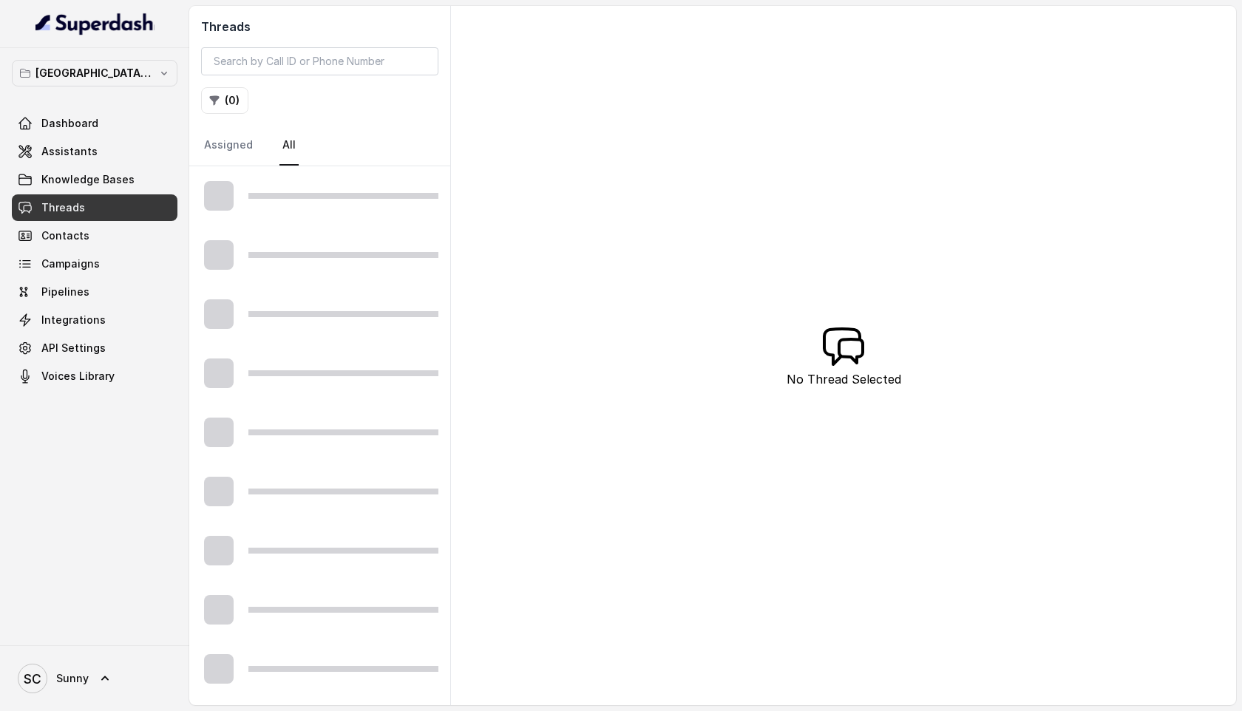
click at [61, 211] on span "Threads" at bounding box center [63, 207] width 44 height 15
click at [69, 208] on span "Threads" at bounding box center [63, 207] width 44 height 15
click at [93, 687] on link "SC Sunny" at bounding box center [95, 678] width 166 height 41
click at [104, 641] on div "Logout" at bounding box center [94, 636] width 126 height 18
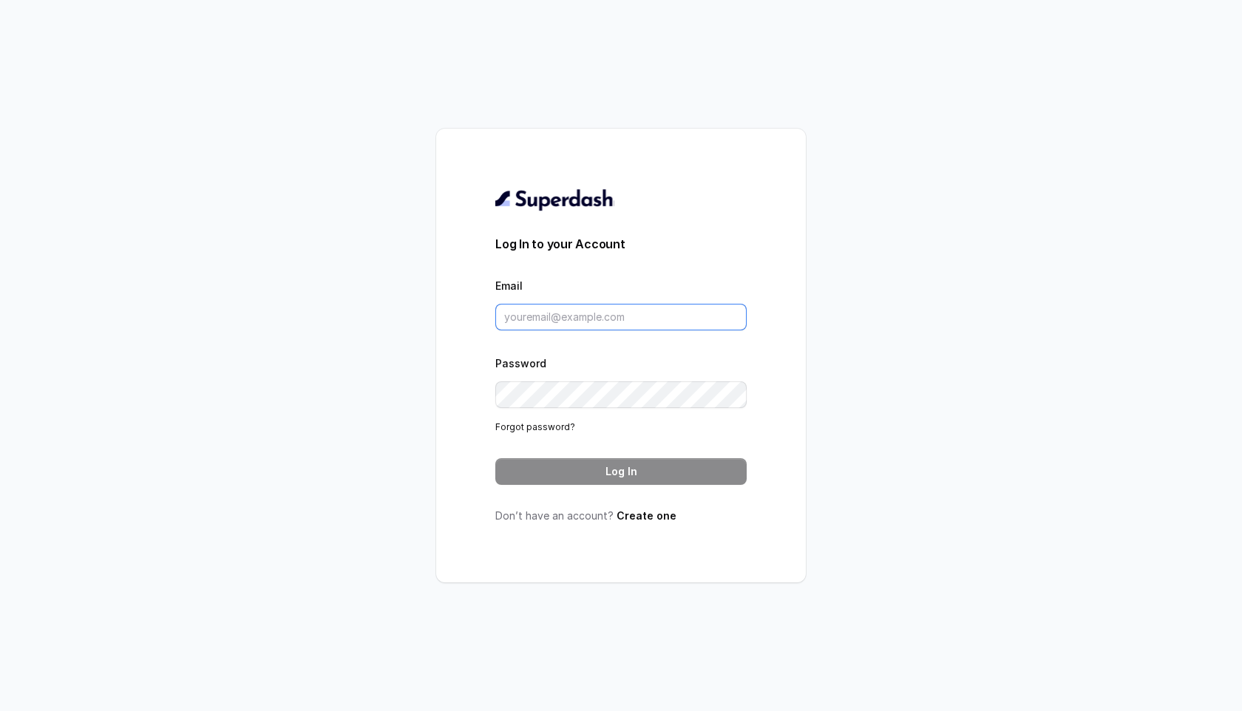
click at [590, 317] on input "Email" at bounding box center [620, 317] width 251 height 27
type input "sunny@convictionhr.com"
click at [611, 469] on button "Log In" at bounding box center [620, 471] width 251 height 27
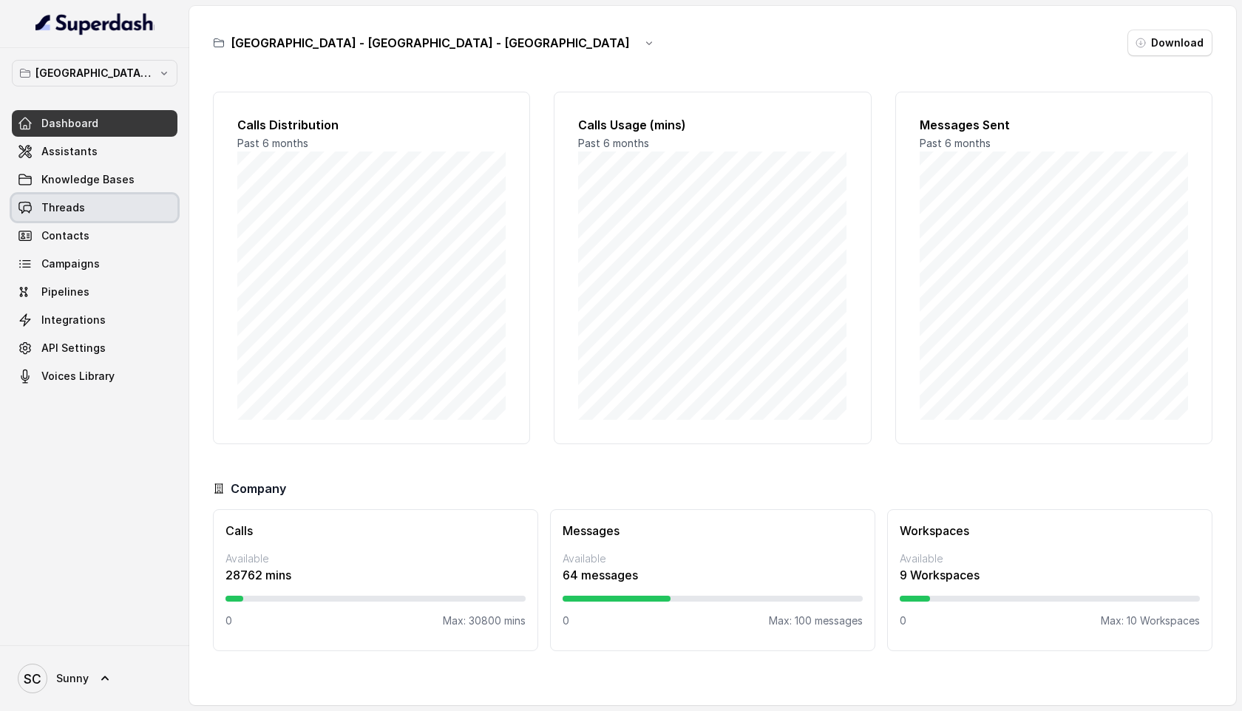
click at [64, 209] on span "Threads" at bounding box center [63, 207] width 44 height 15
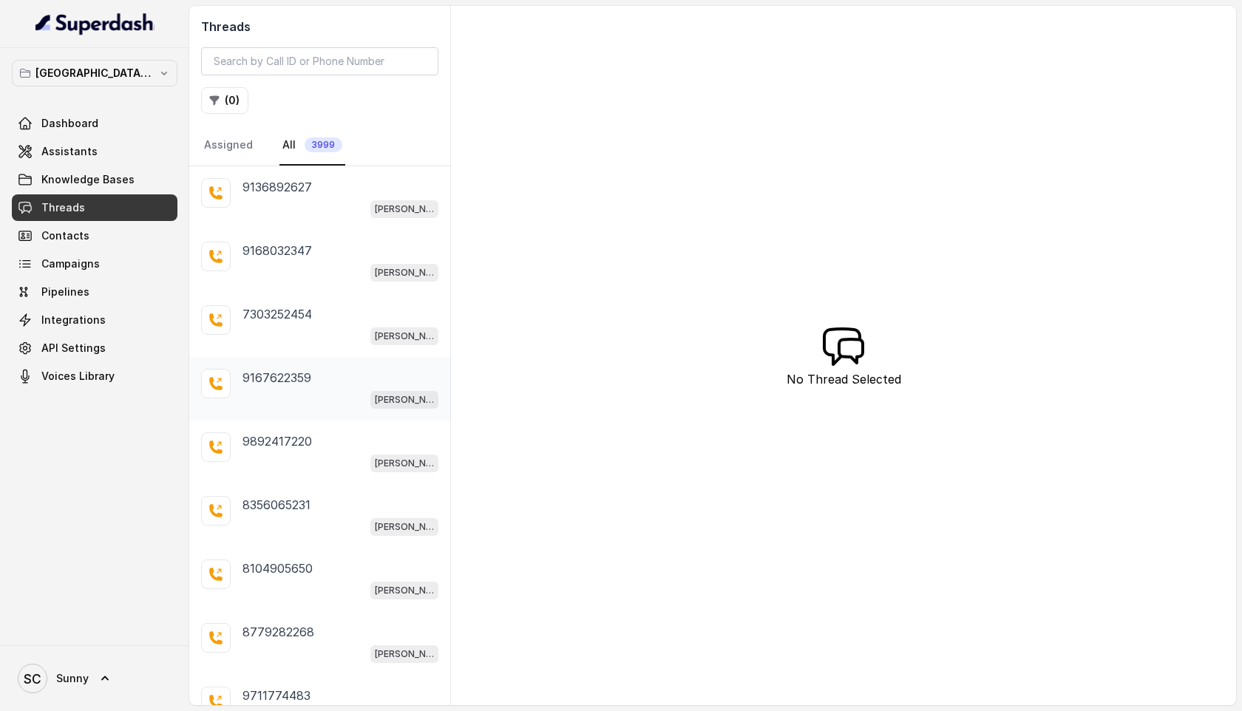
scroll to position [135, 0]
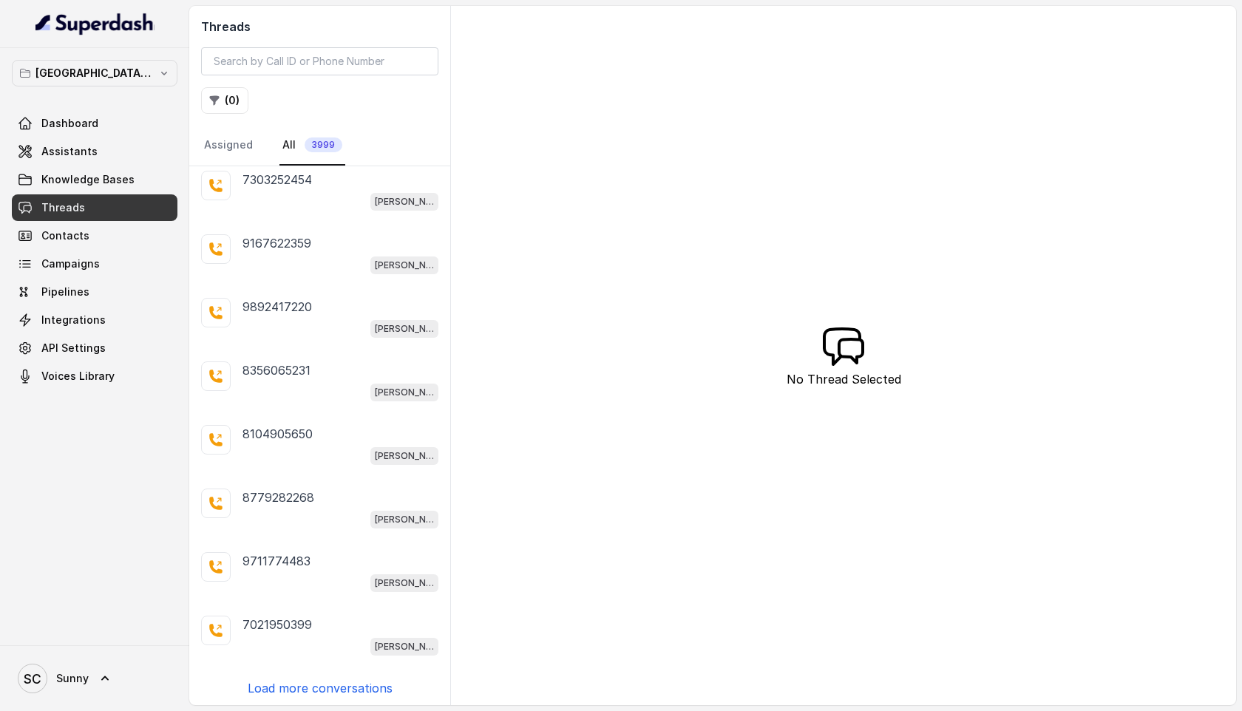
click at [307, 684] on p "Load more conversations" at bounding box center [320, 688] width 145 height 18
click at [239, 101] on button "( 0 )" at bounding box center [224, 100] width 47 height 27
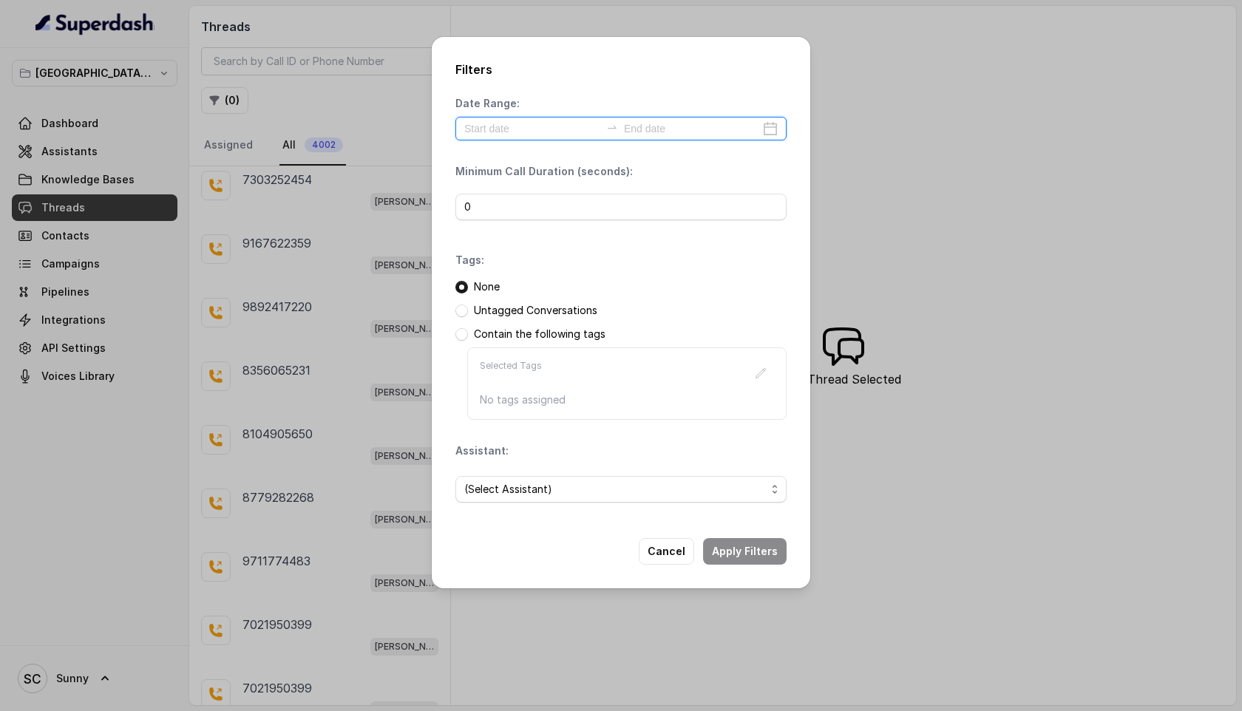
click at [555, 132] on input at bounding box center [532, 128] width 136 height 16
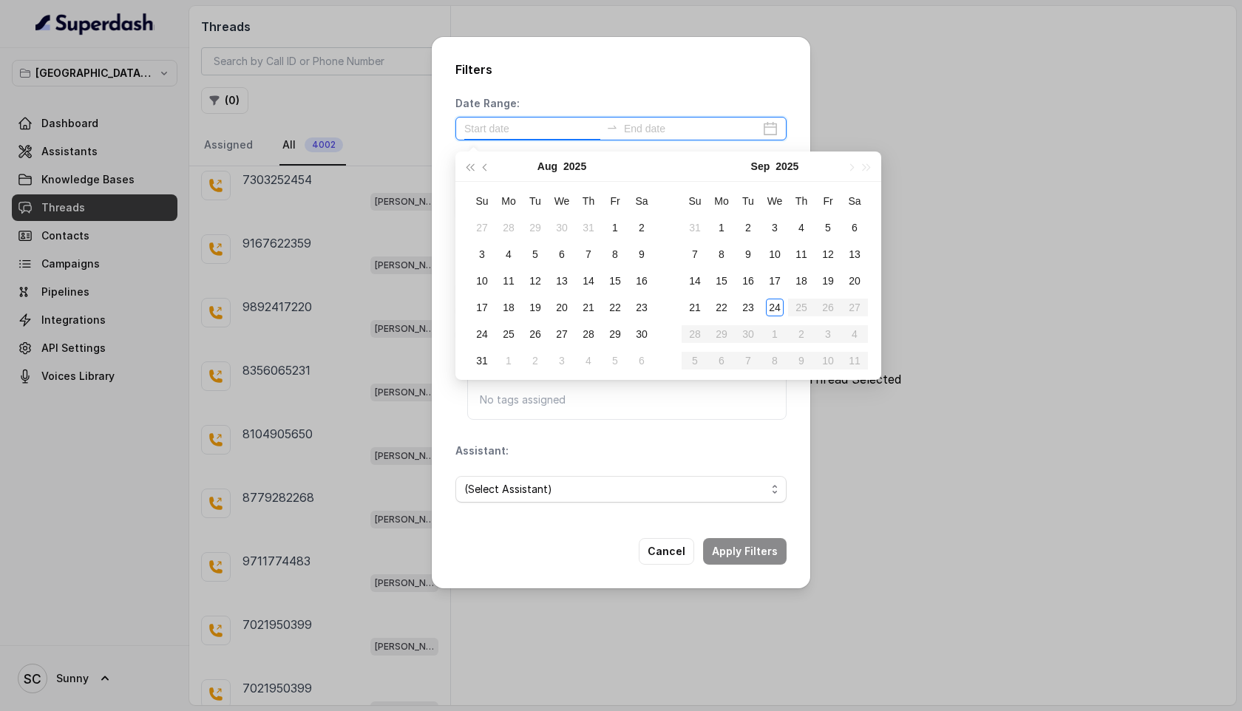
type input "2025-08-02"
type input "2025-09-24"
click at [774, 303] on div "24" at bounding box center [775, 308] width 18 height 18
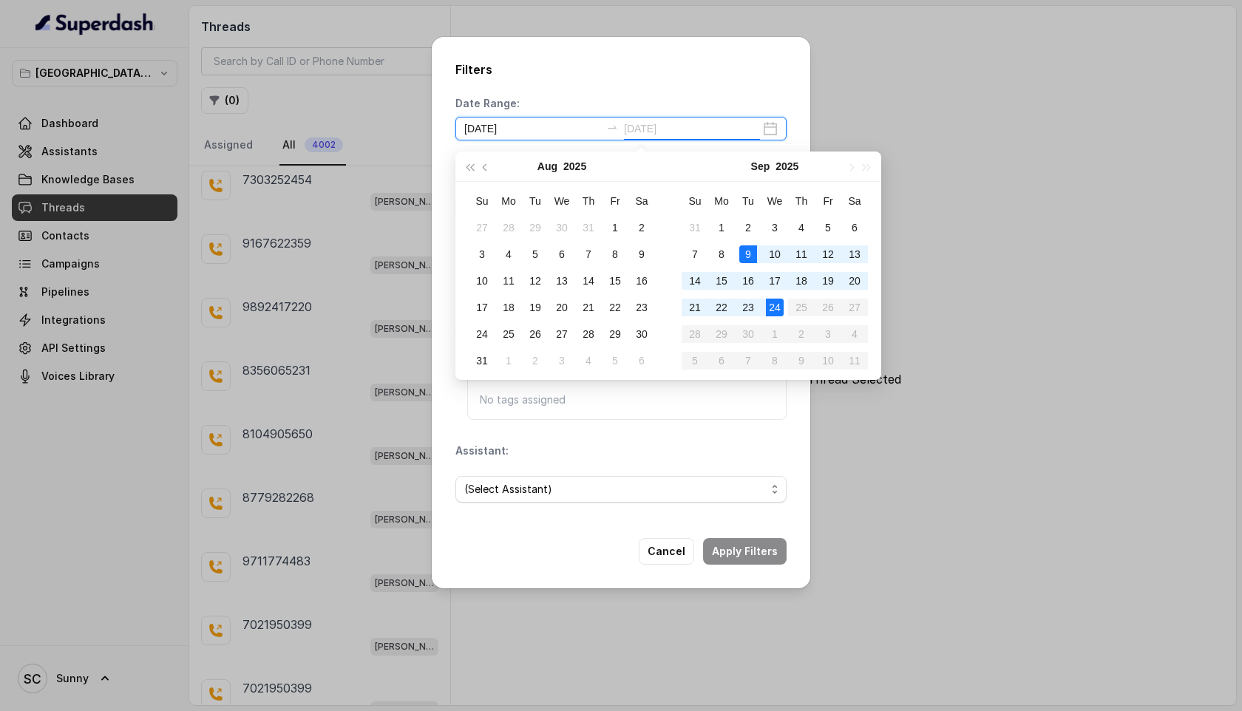
type input "2025-09-24"
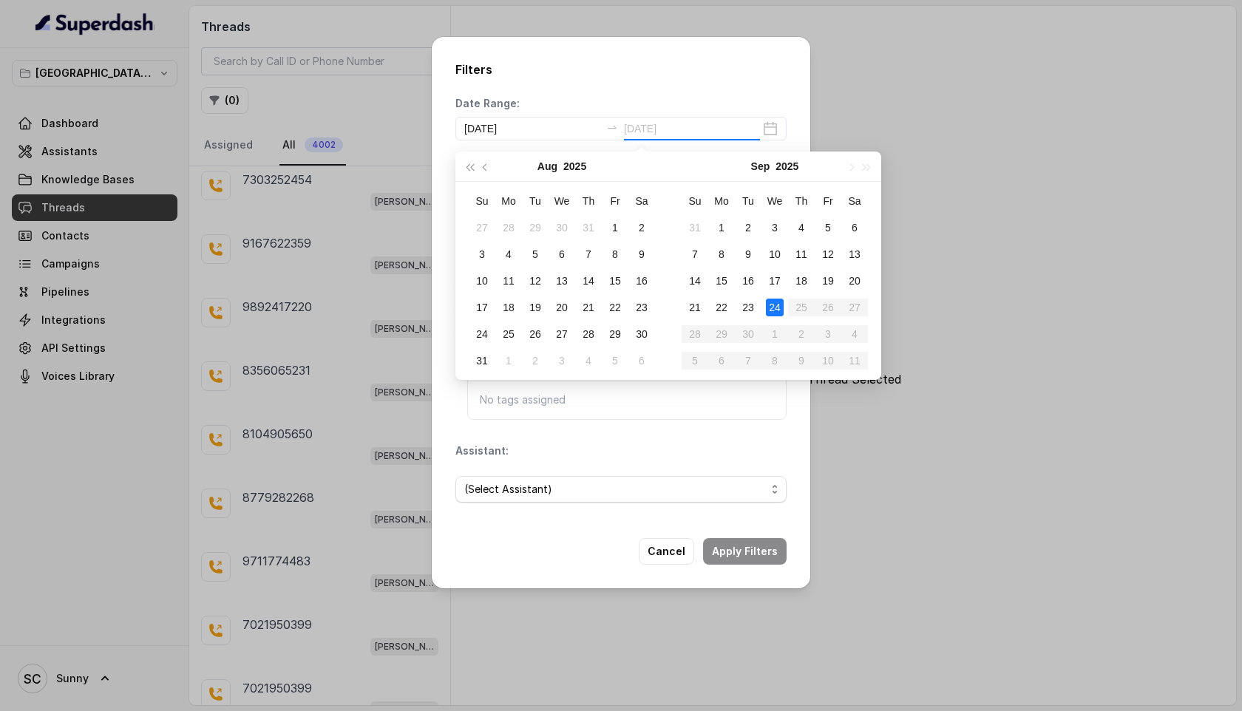
click at [775, 300] on div "24" at bounding box center [775, 308] width 18 height 18
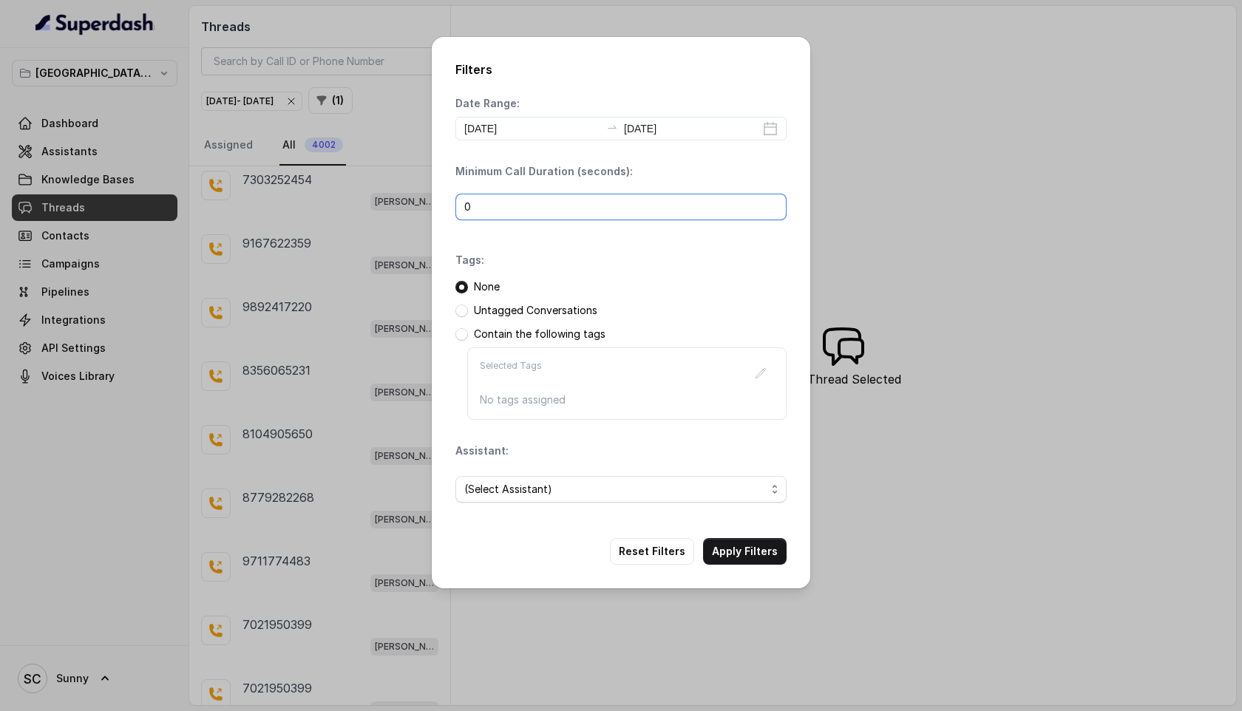
click at [508, 208] on input "0" at bounding box center [620, 207] width 331 height 27
click at [549, 491] on span "(Select Assistant)" at bounding box center [615, 489] width 302 height 18
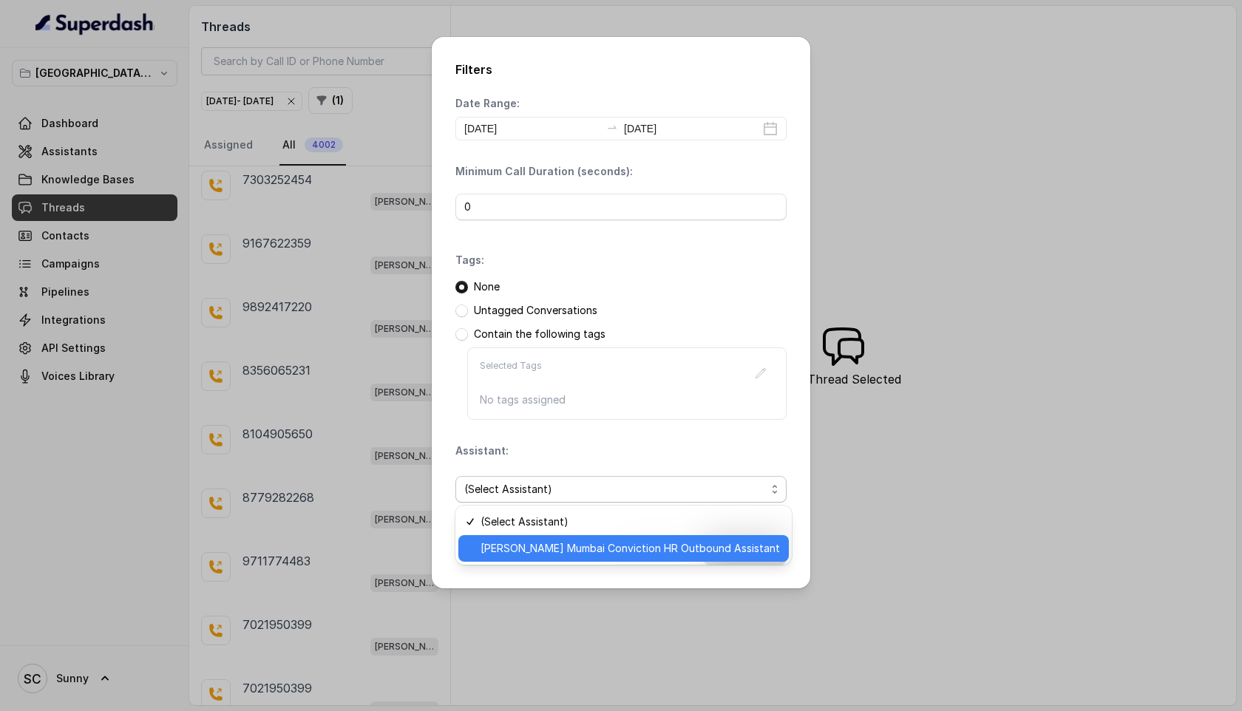
click at [554, 550] on span "Kemp Mumbai Conviction HR Outbound Assistant" at bounding box center [629, 548] width 299 height 18
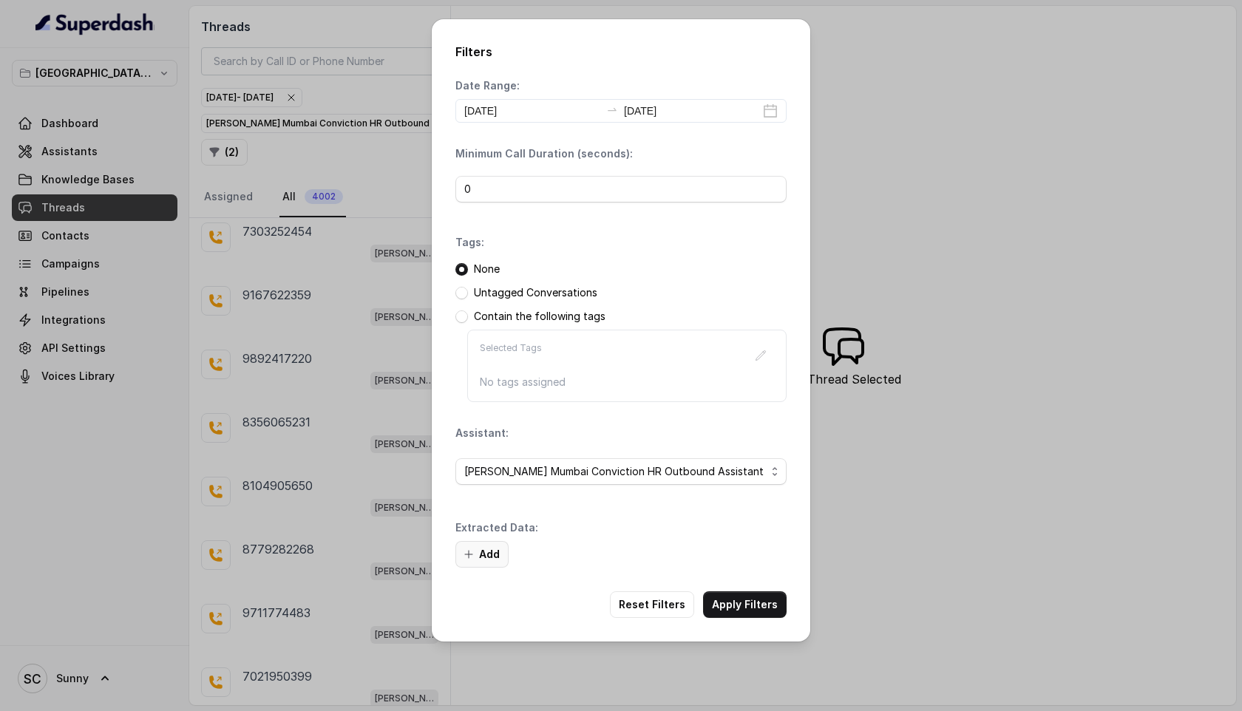
click at [483, 556] on button "Add" at bounding box center [481, 554] width 53 height 27
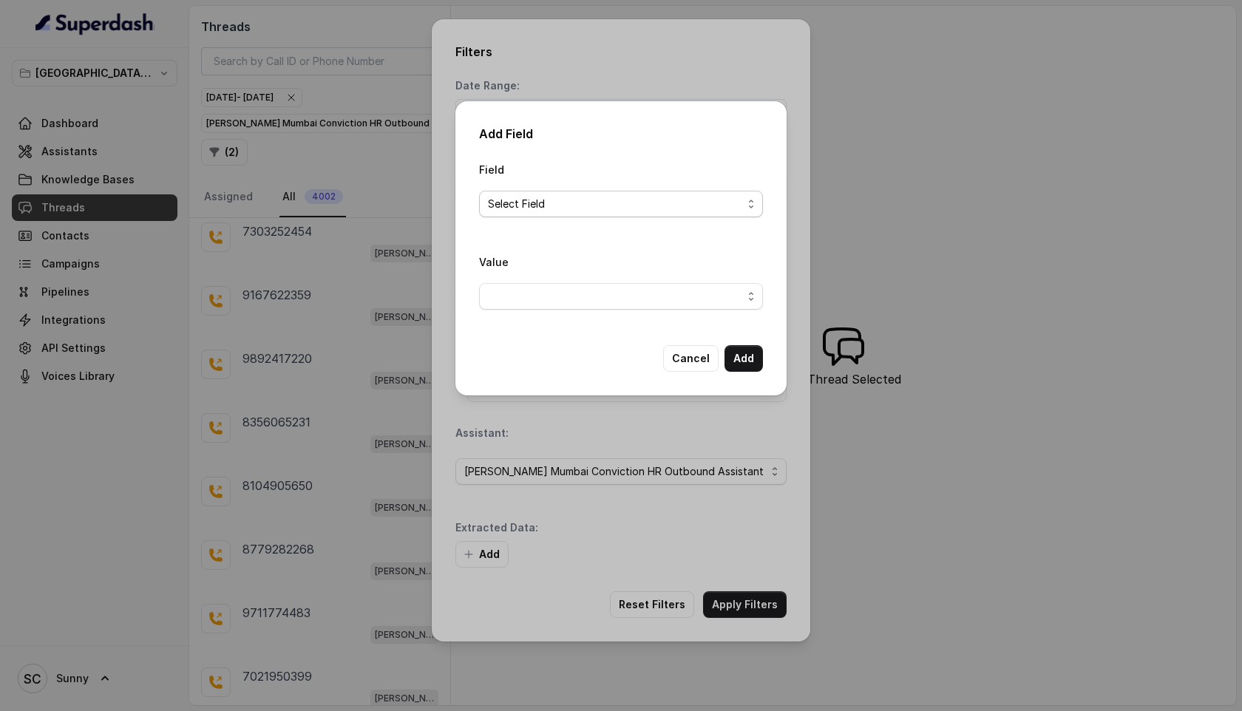
click at [542, 196] on span "Select Field" at bounding box center [615, 204] width 254 height 18
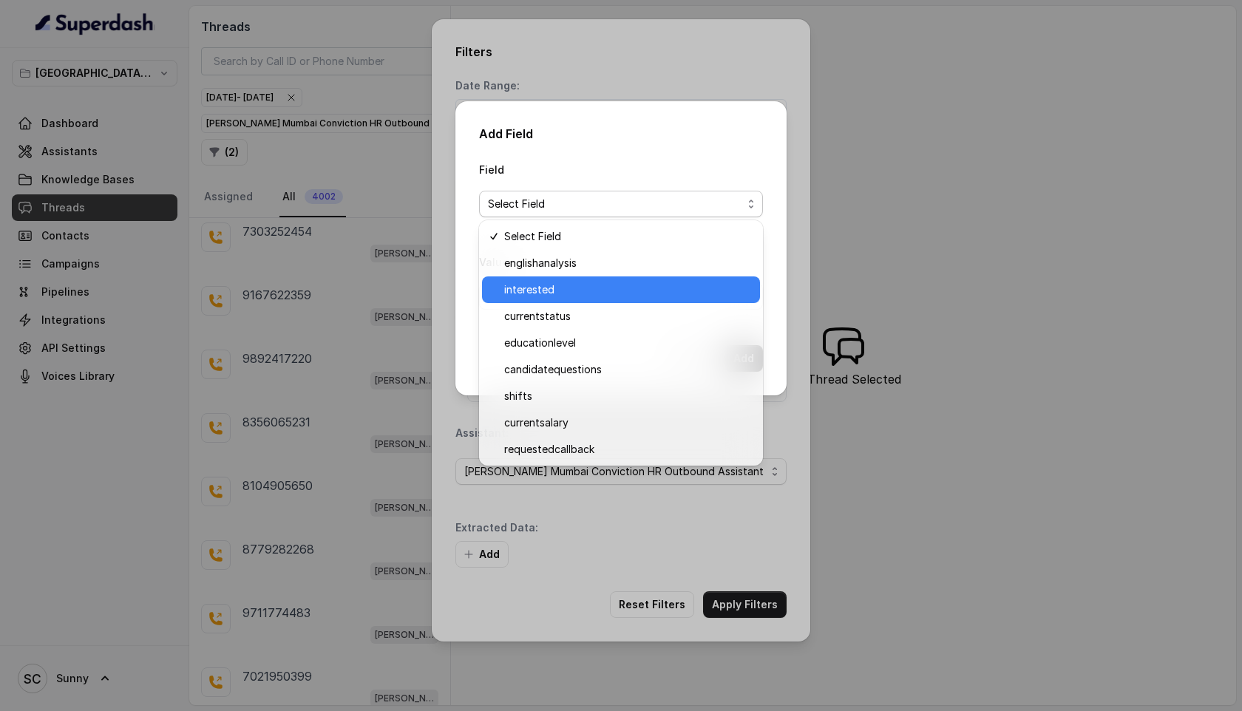
click at [556, 293] on span "interested" at bounding box center [627, 290] width 247 height 18
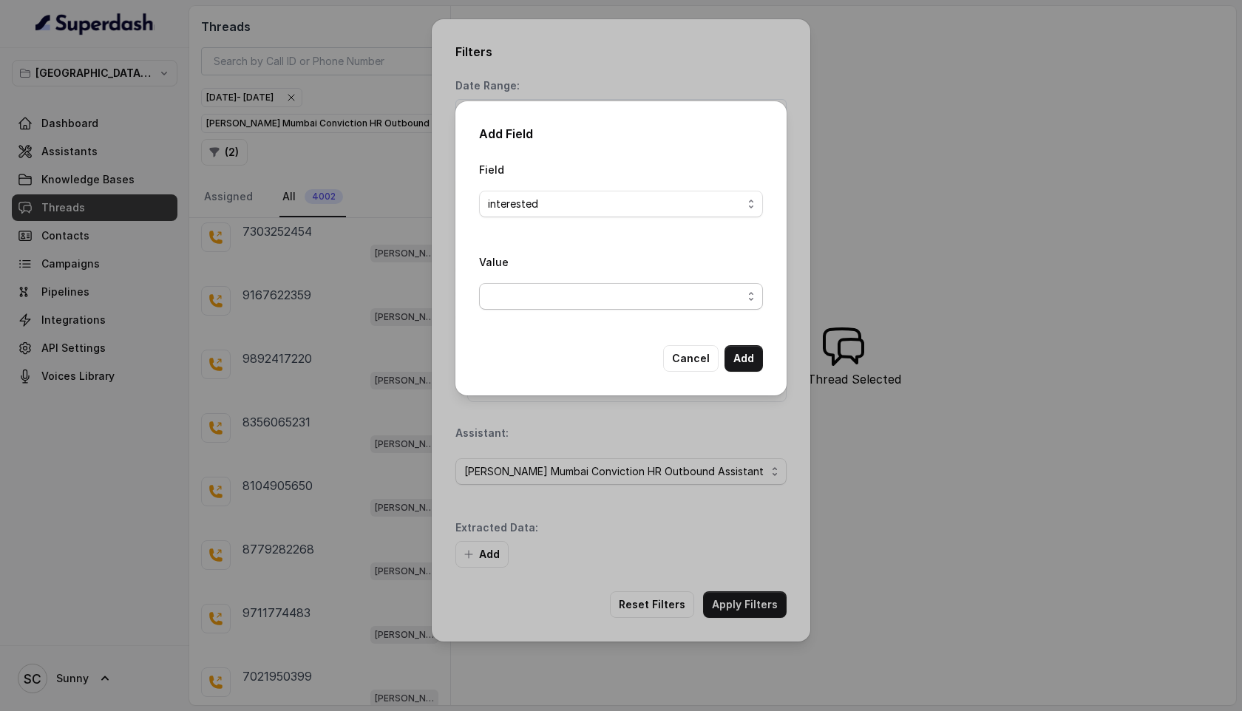
click at [522, 294] on span "button" at bounding box center [621, 296] width 284 height 27
click at [508, 358] on span "Yes" at bounding box center [627, 356] width 247 height 18
click at [742, 356] on button "Add" at bounding box center [743, 358] width 38 height 27
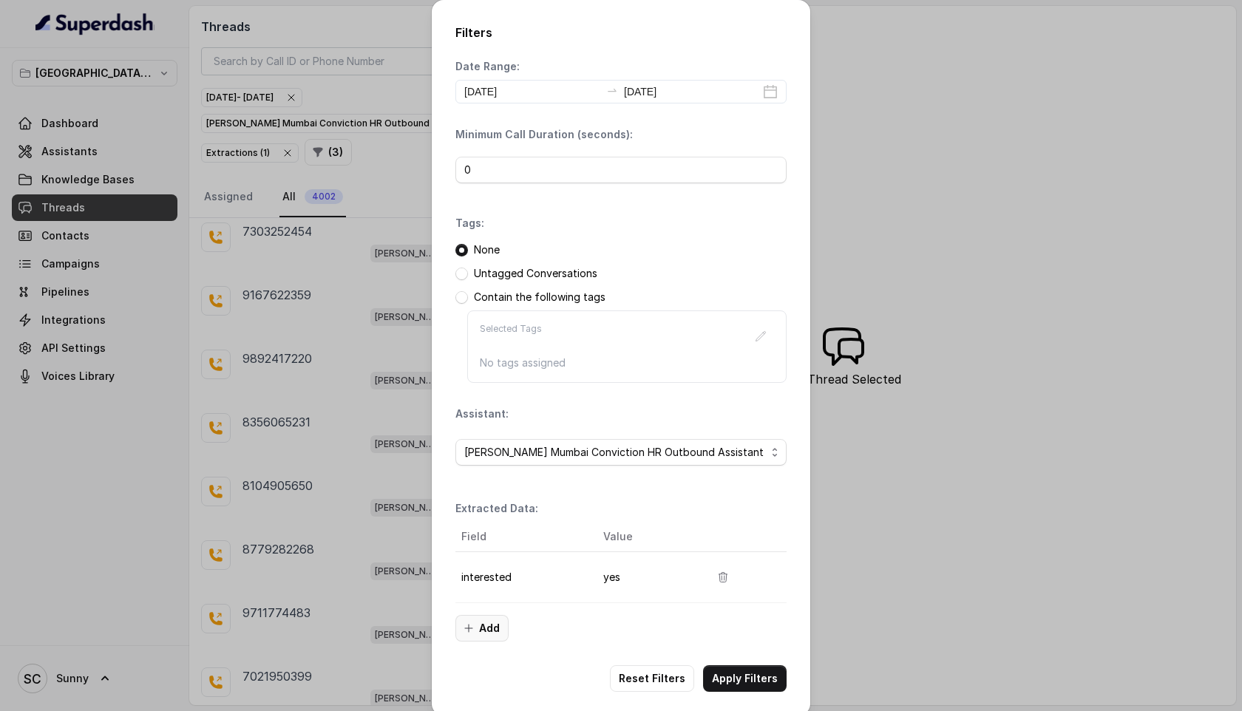
click at [486, 633] on button "Add" at bounding box center [481, 628] width 53 height 27
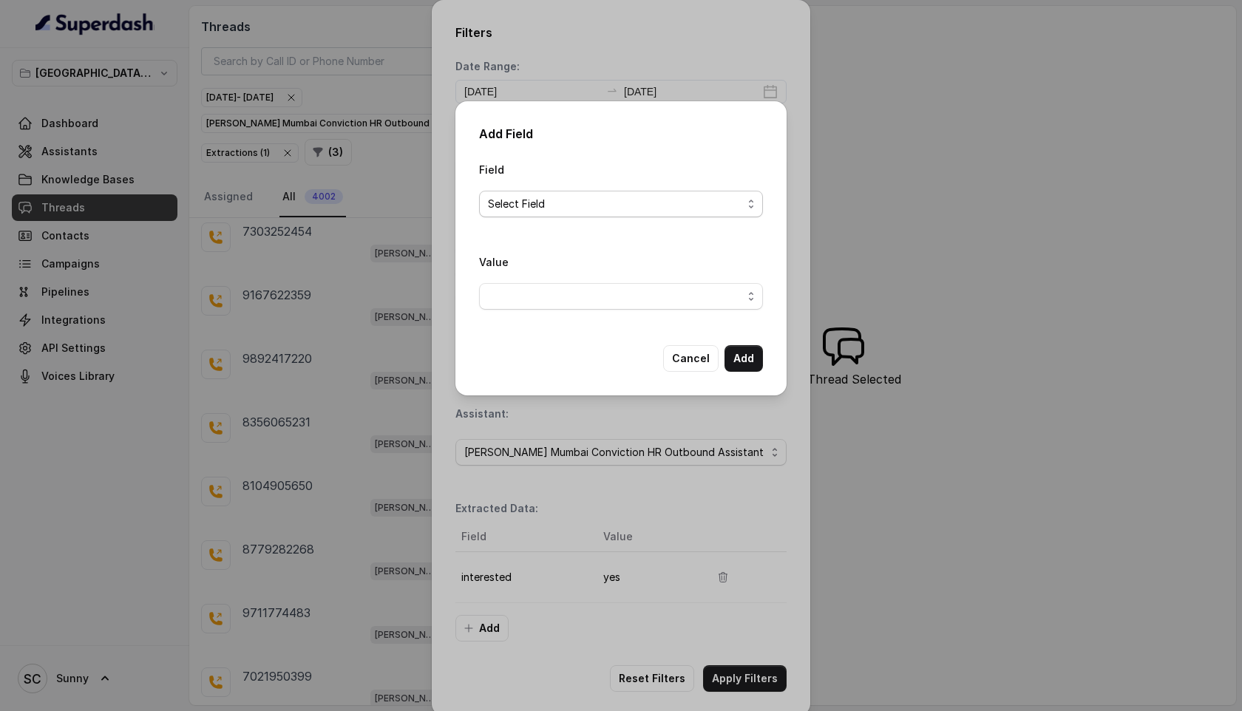
click at [519, 203] on span "Select Field" at bounding box center [615, 204] width 254 height 18
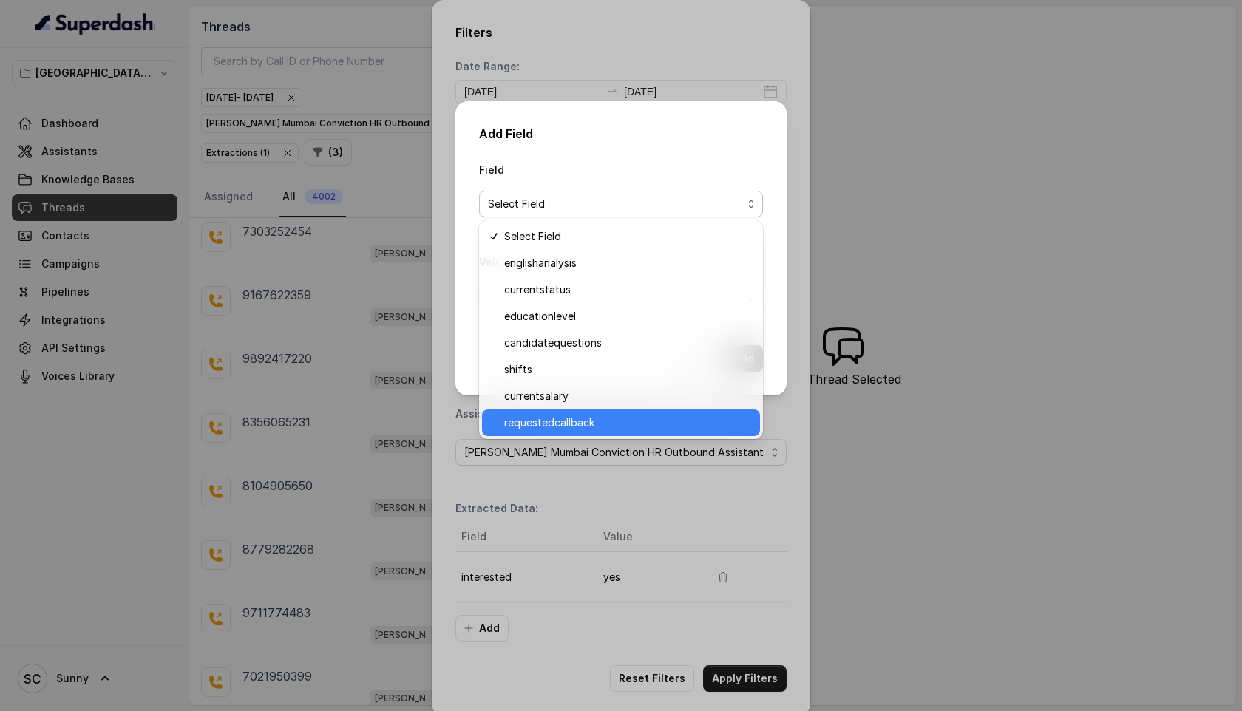
click at [588, 425] on span "requestedcallback" at bounding box center [627, 423] width 247 height 18
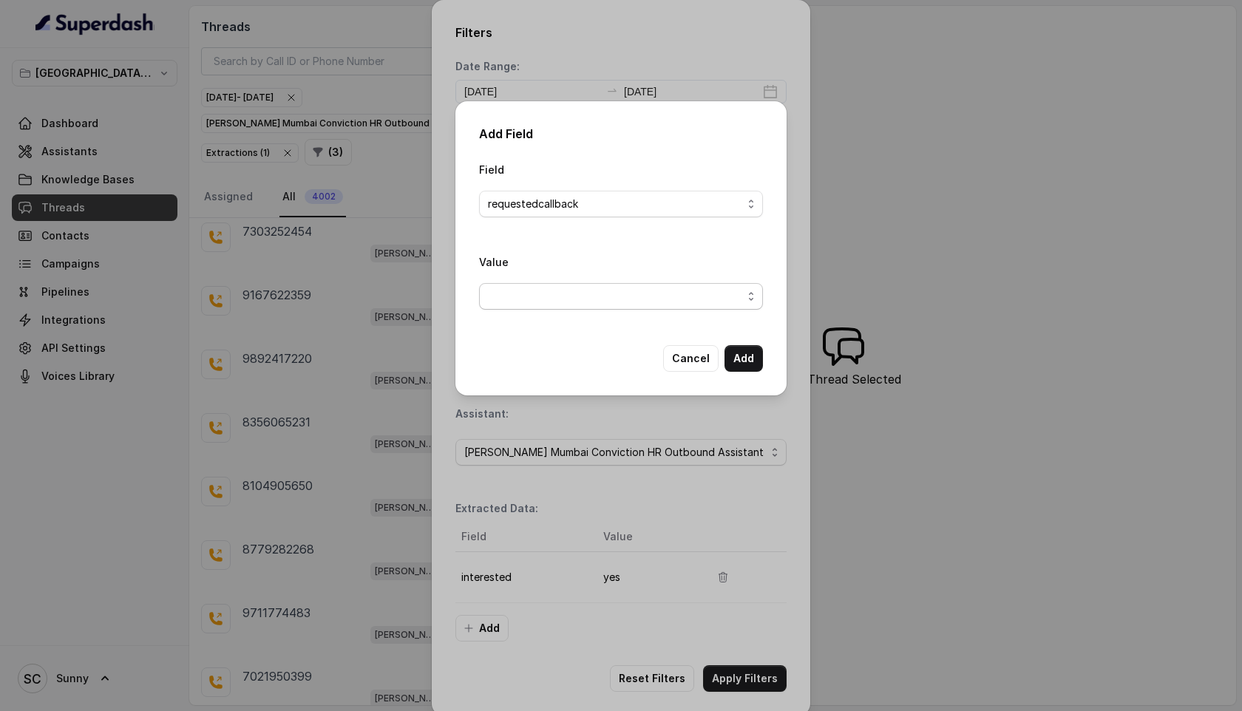
click at [599, 290] on span "button" at bounding box center [621, 296] width 284 height 27
click at [552, 350] on span "Yes" at bounding box center [627, 356] width 247 height 18
click at [740, 363] on button "Add" at bounding box center [743, 358] width 38 height 27
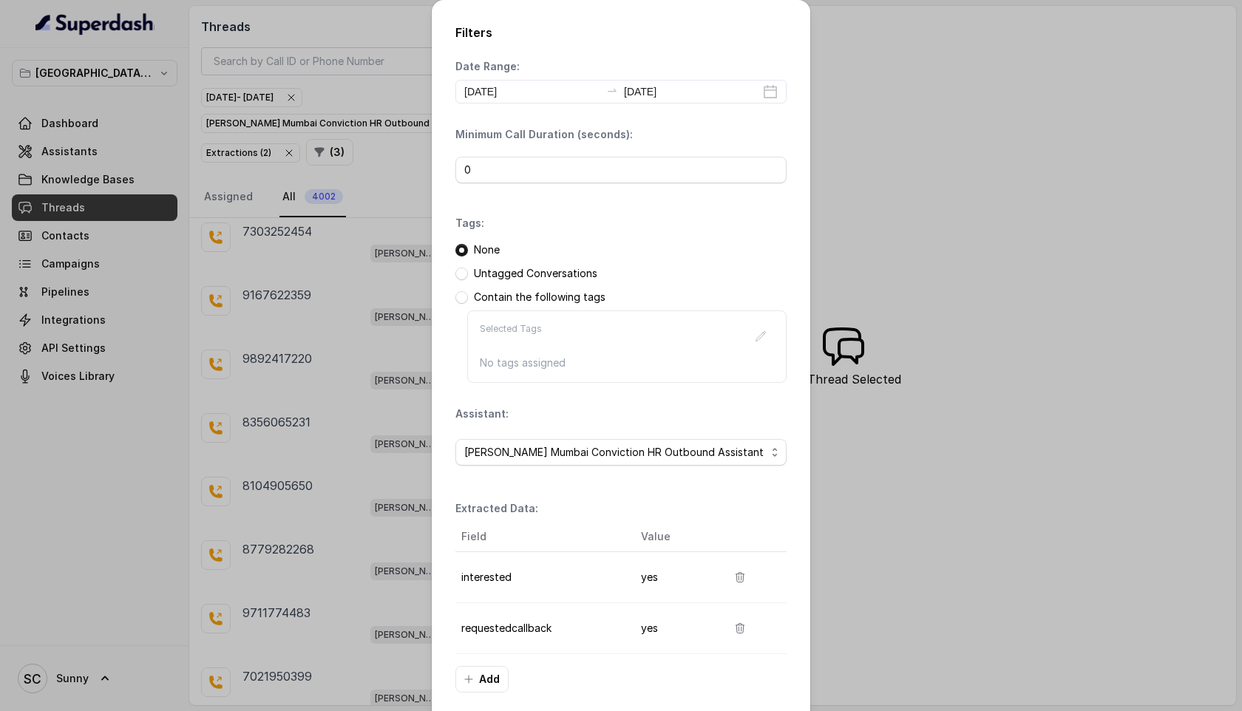
scroll to position [67, 0]
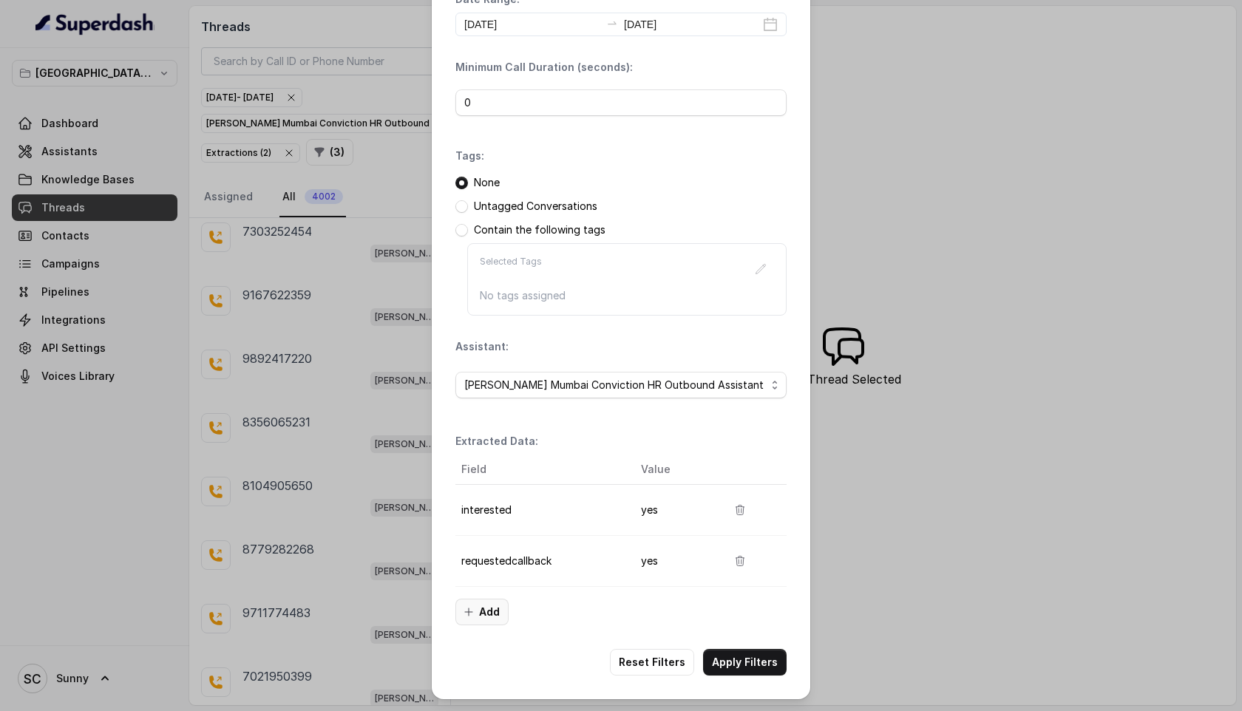
click at [489, 609] on button "Add" at bounding box center [481, 612] width 53 height 27
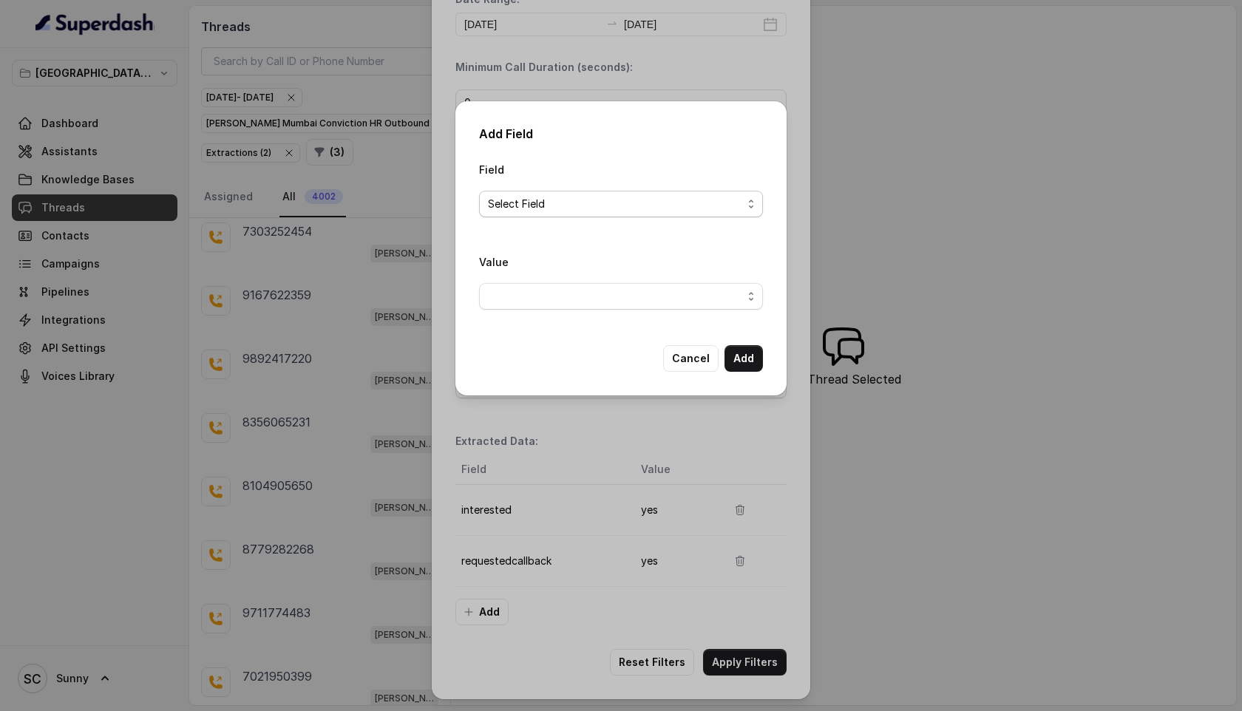
click at [568, 201] on span "Select Field" at bounding box center [615, 204] width 254 height 18
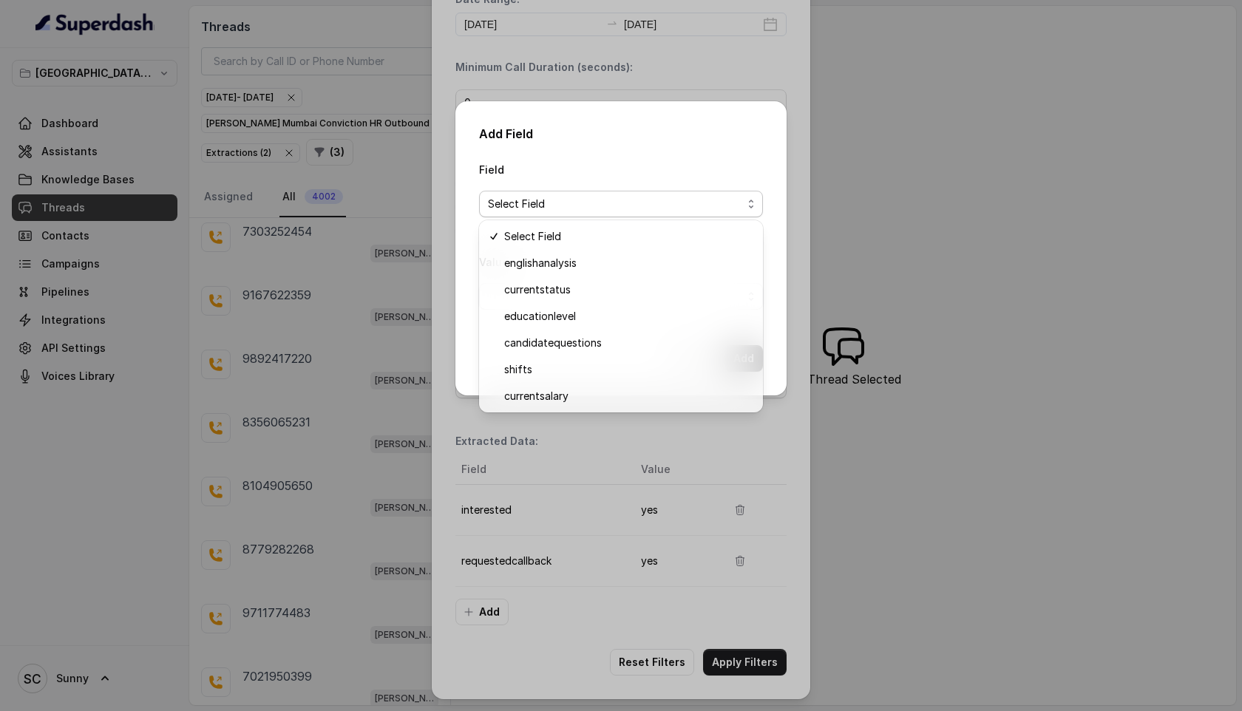
click at [881, 179] on div "Add Field Field Select Field Value Cancel Add" at bounding box center [621, 355] width 1242 height 711
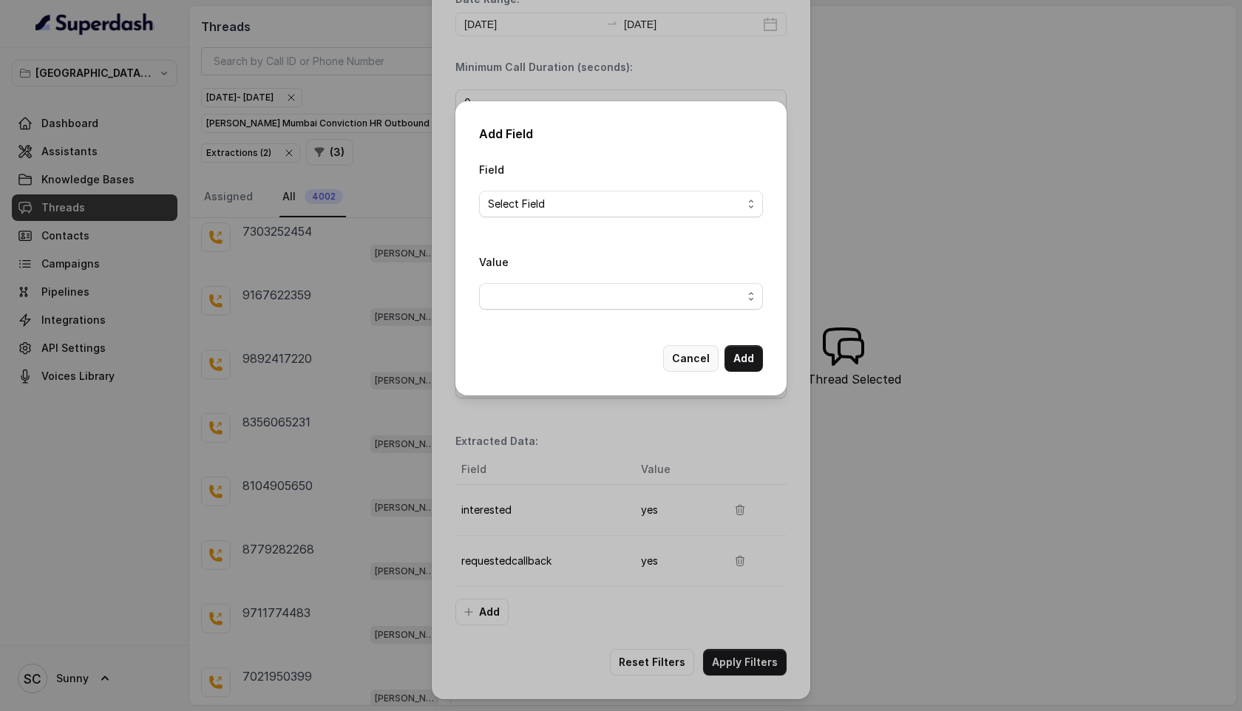
click at [700, 358] on button "Cancel" at bounding box center [690, 358] width 55 height 27
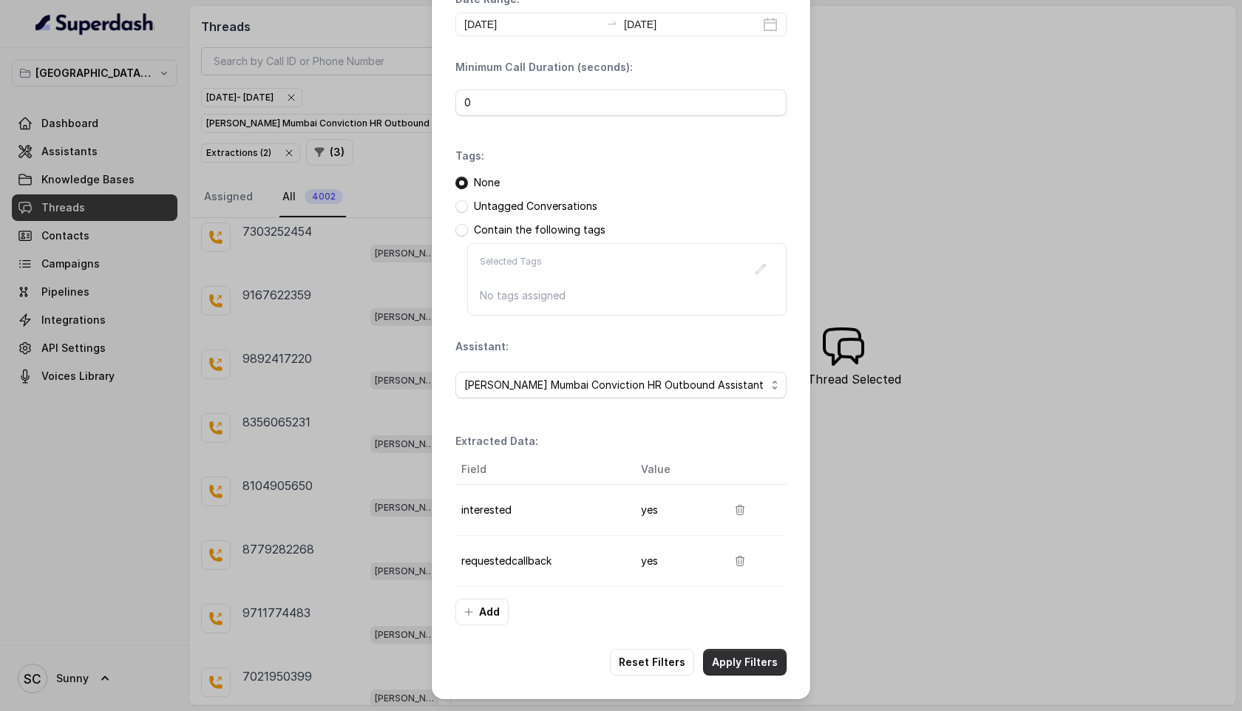
click at [743, 665] on button "Apply Filters" at bounding box center [745, 662] width 84 height 27
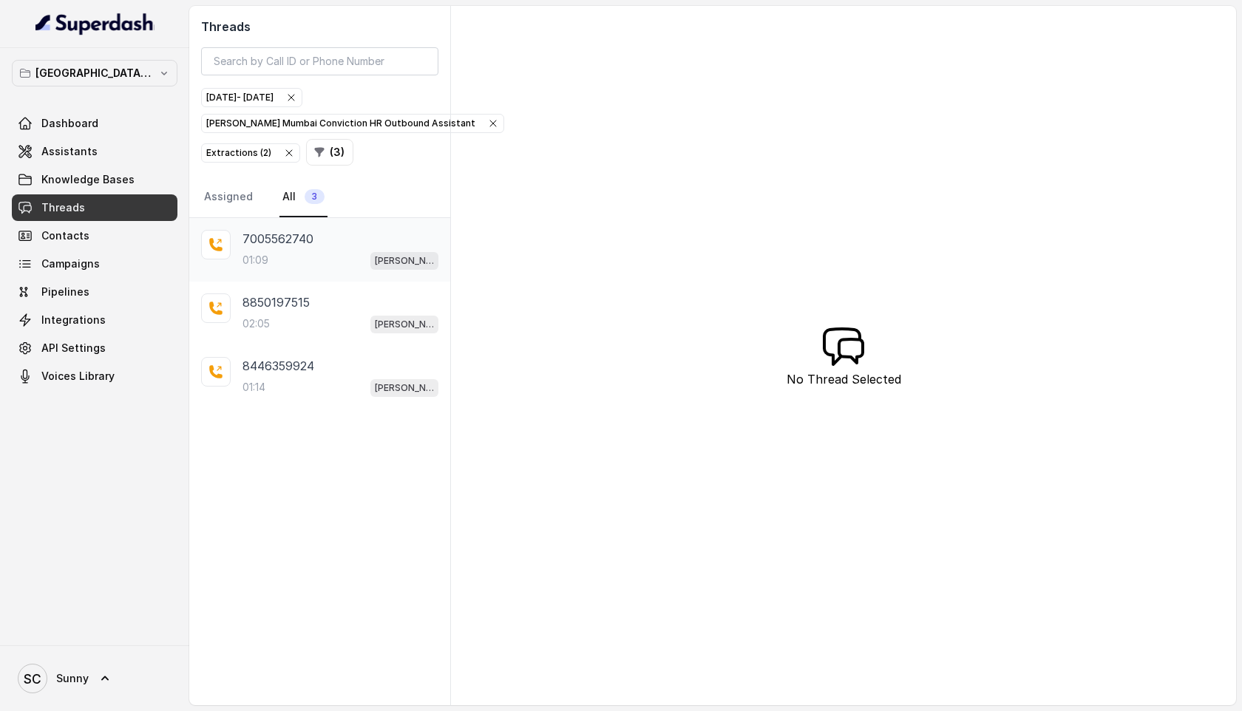
click at [266, 251] on div "01:09 Kemp Mumbai Conviction HR Outbound Assistant" at bounding box center [340, 260] width 196 height 19
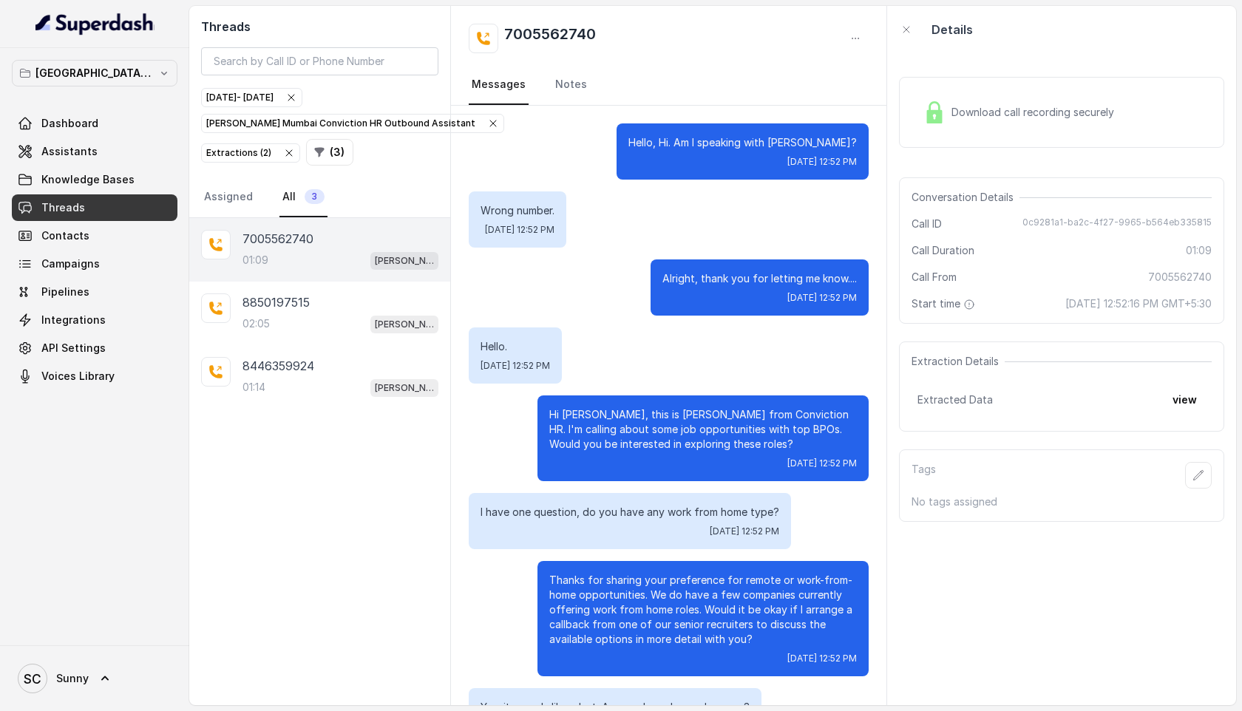
scroll to position [471, 0]
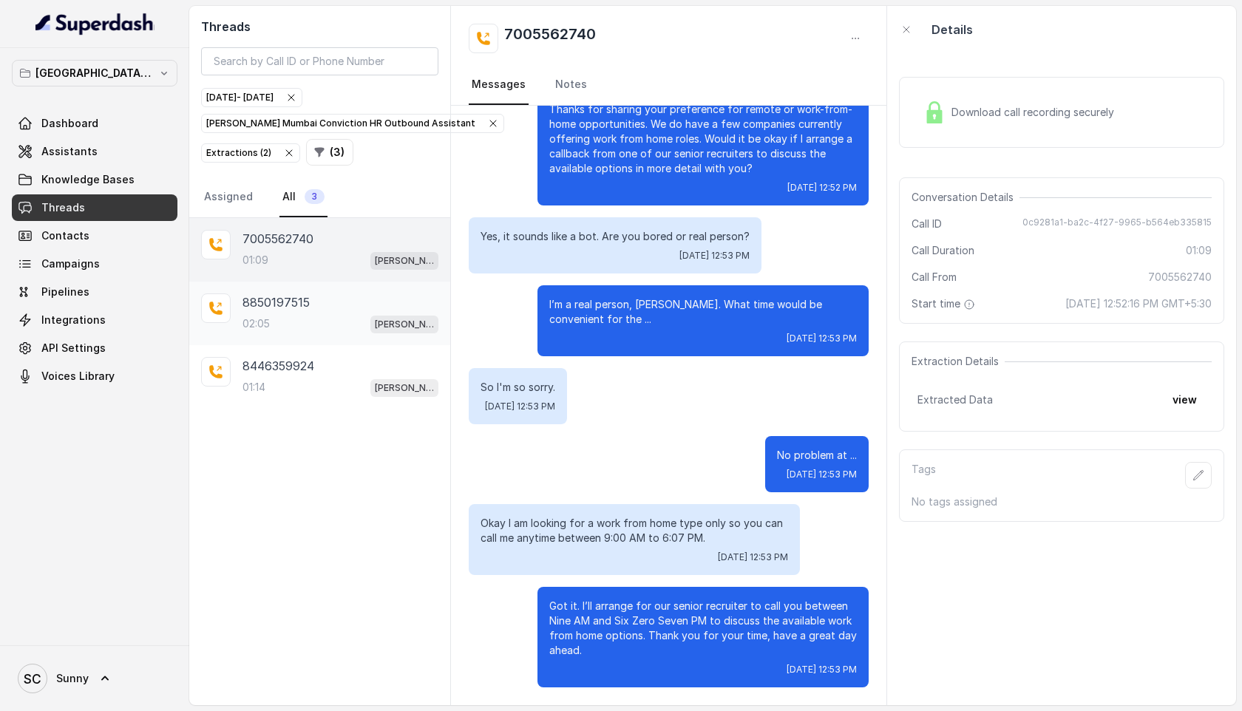
click at [312, 301] on div "8850197515" at bounding box center [340, 302] width 196 height 18
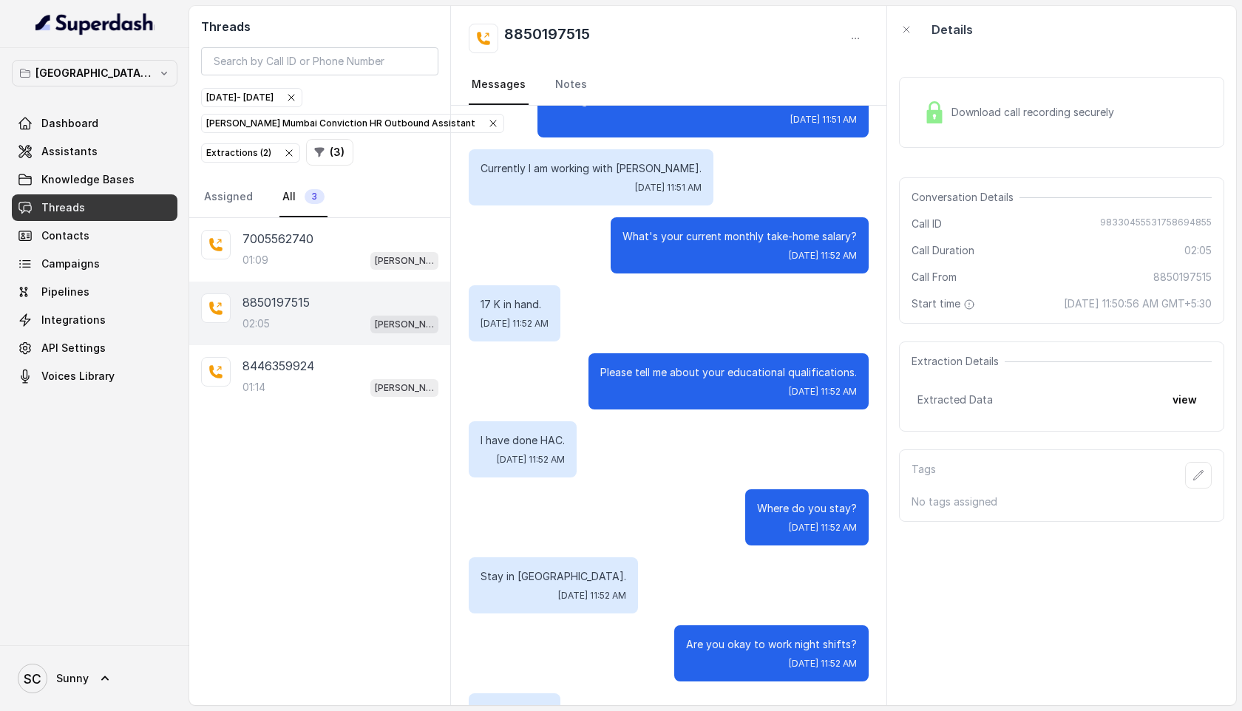
scroll to position [596, 0]
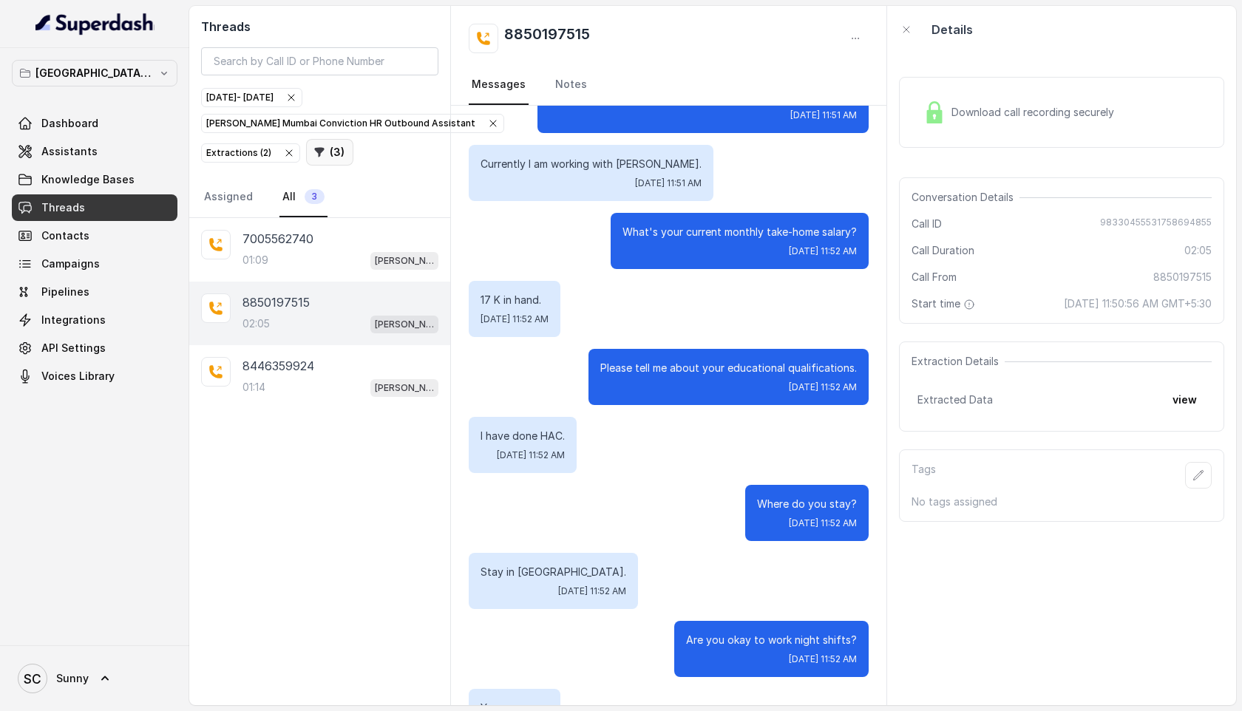
click at [322, 157] on button "( 3 )" at bounding box center [329, 152] width 47 height 27
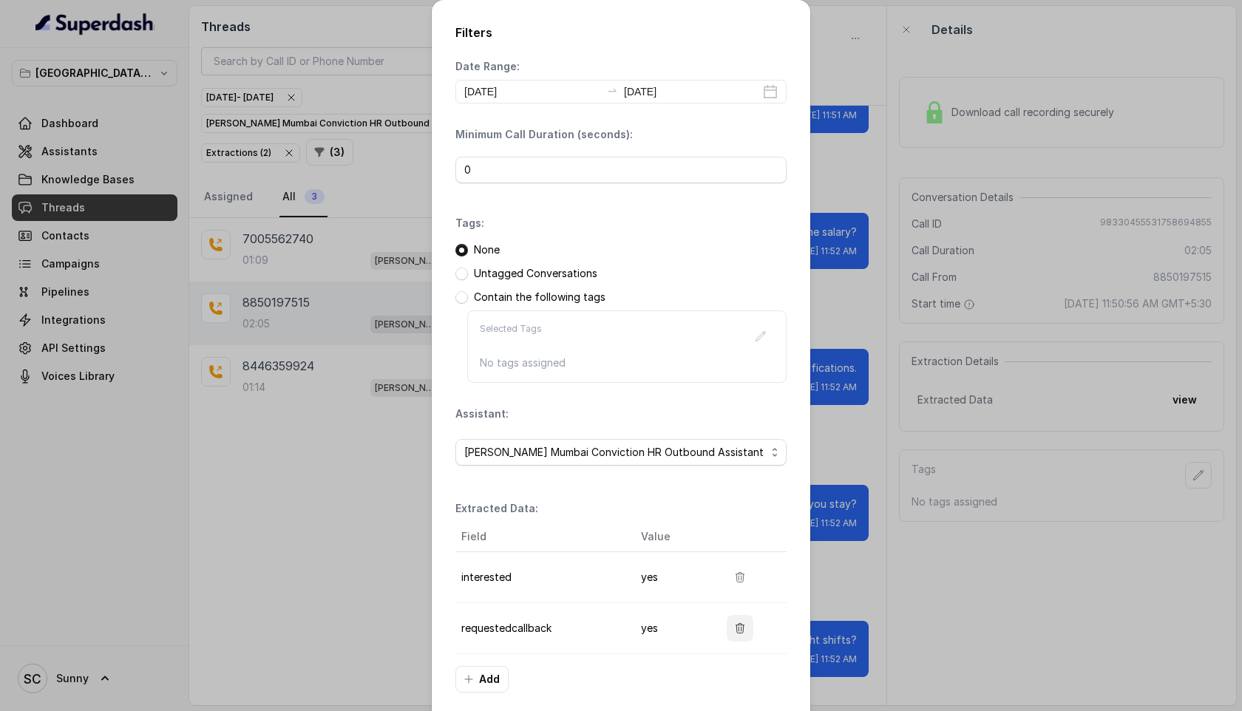
click at [743, 630] on icon "button" at bounding box center [740, 628] width 12 height 12
click at [733, 681] on button "Apply Filters" at bounding box center [745, 678] width 84 height 27
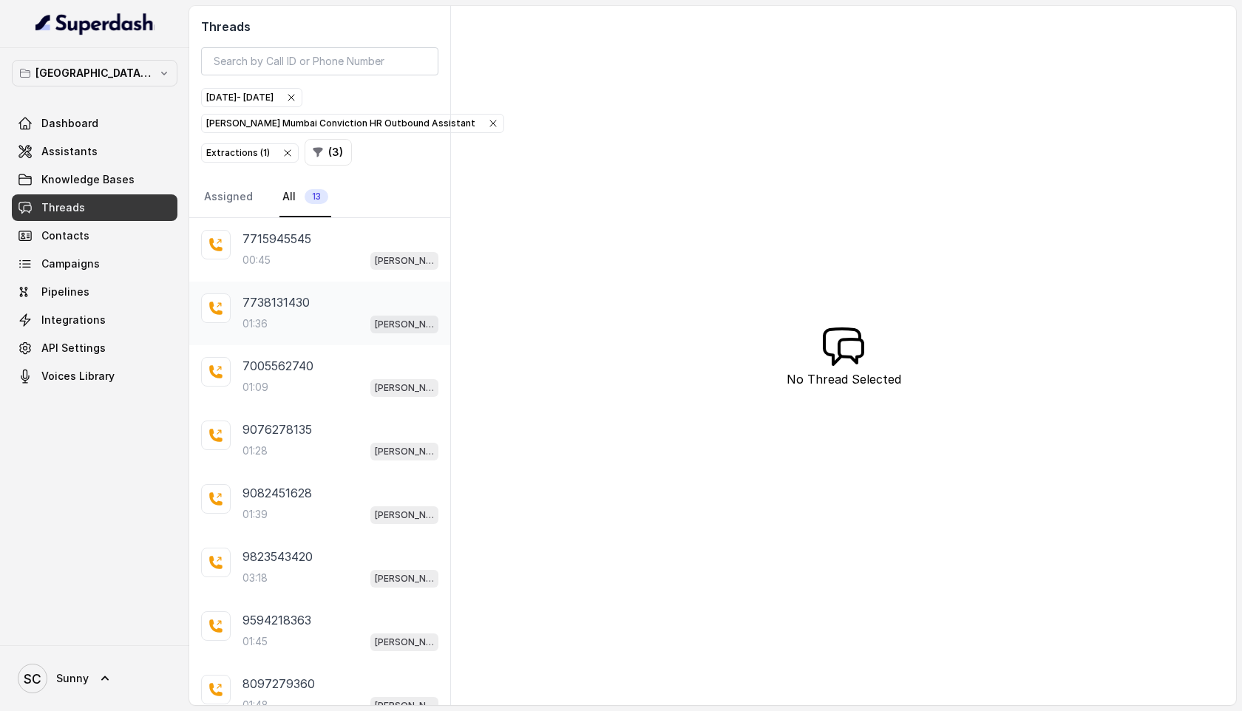
click at [280, 308] on p "7738131430" at bounding box center [275, 302] width 67 height 18
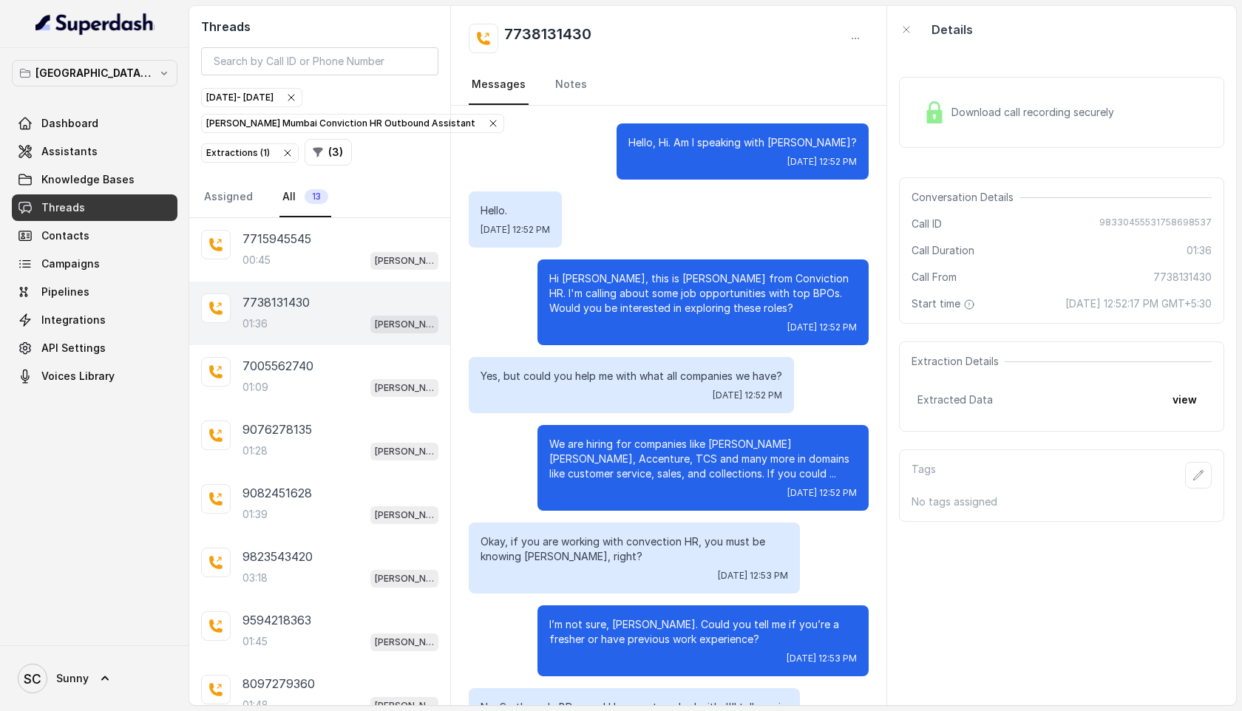
scroll to position [1015, 0]
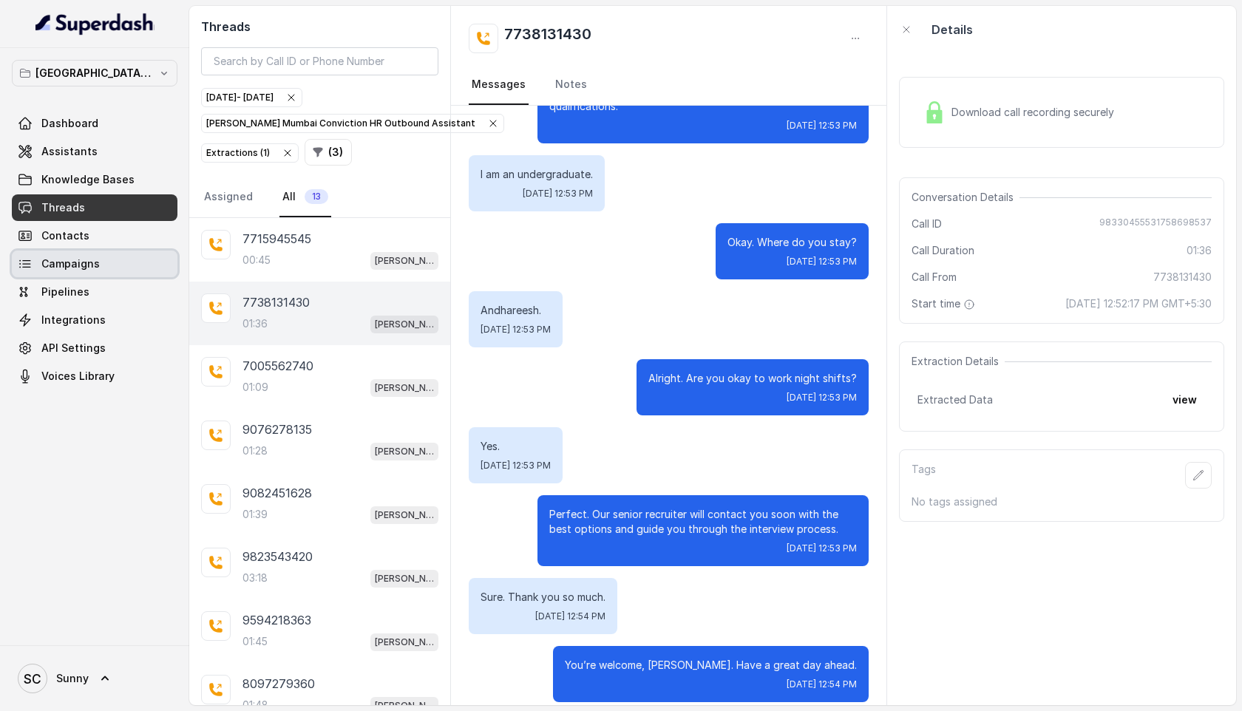
click at [97, 261] on span "Campaigns" at bounding box center [70, 263] width 58 height 15
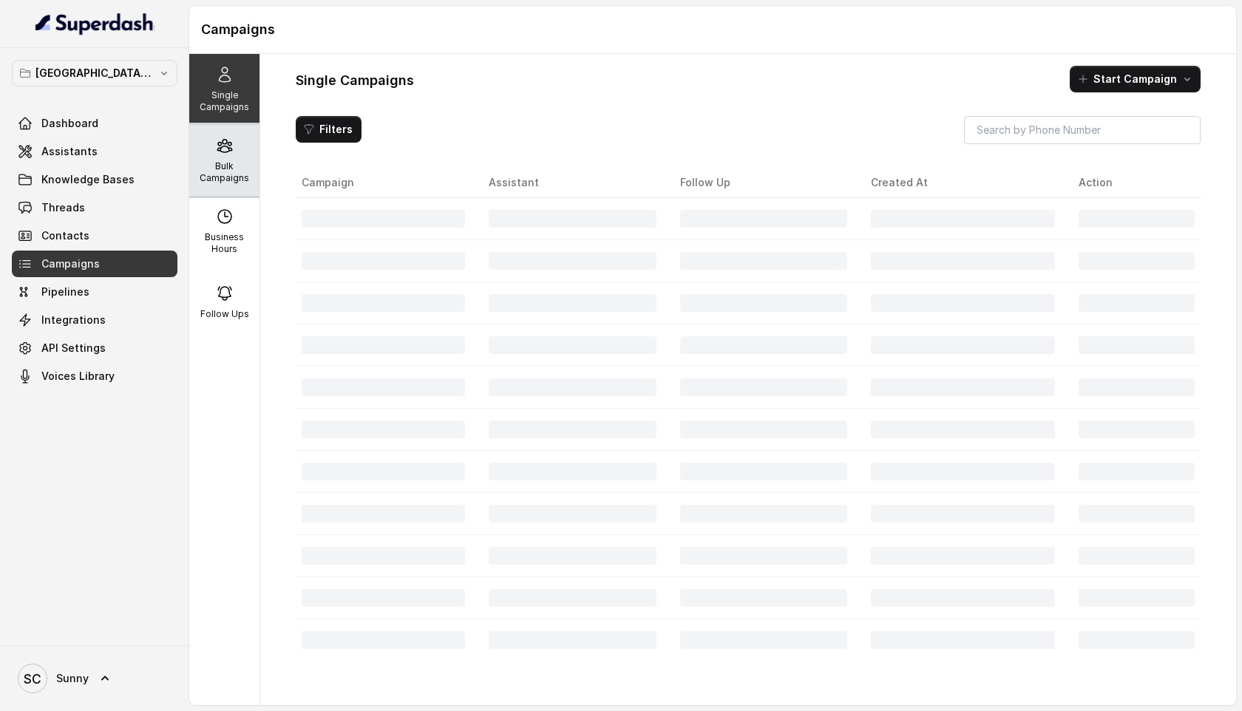
click at [225, 156] on div "Bulk Campaigns" at bounding box center [224, 160] width 70 height 71
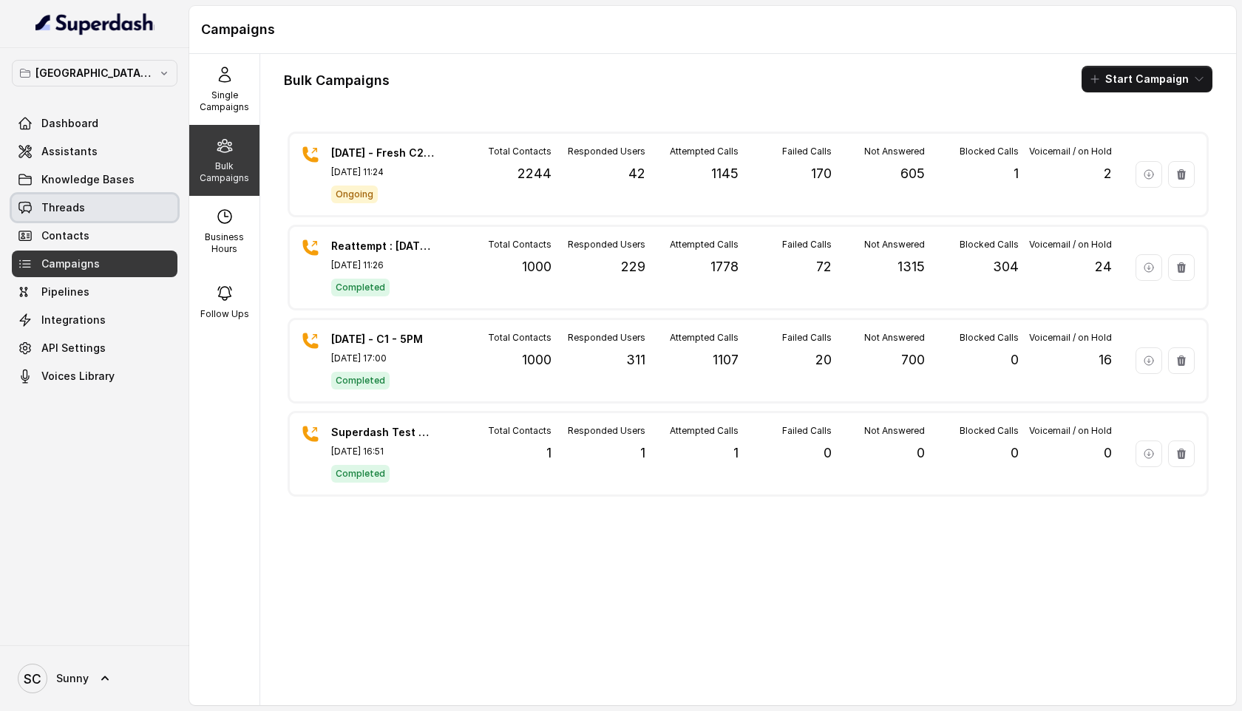
click at [65, 210] on span "Threads" at bounding box center [63, 207] width 44 height 15
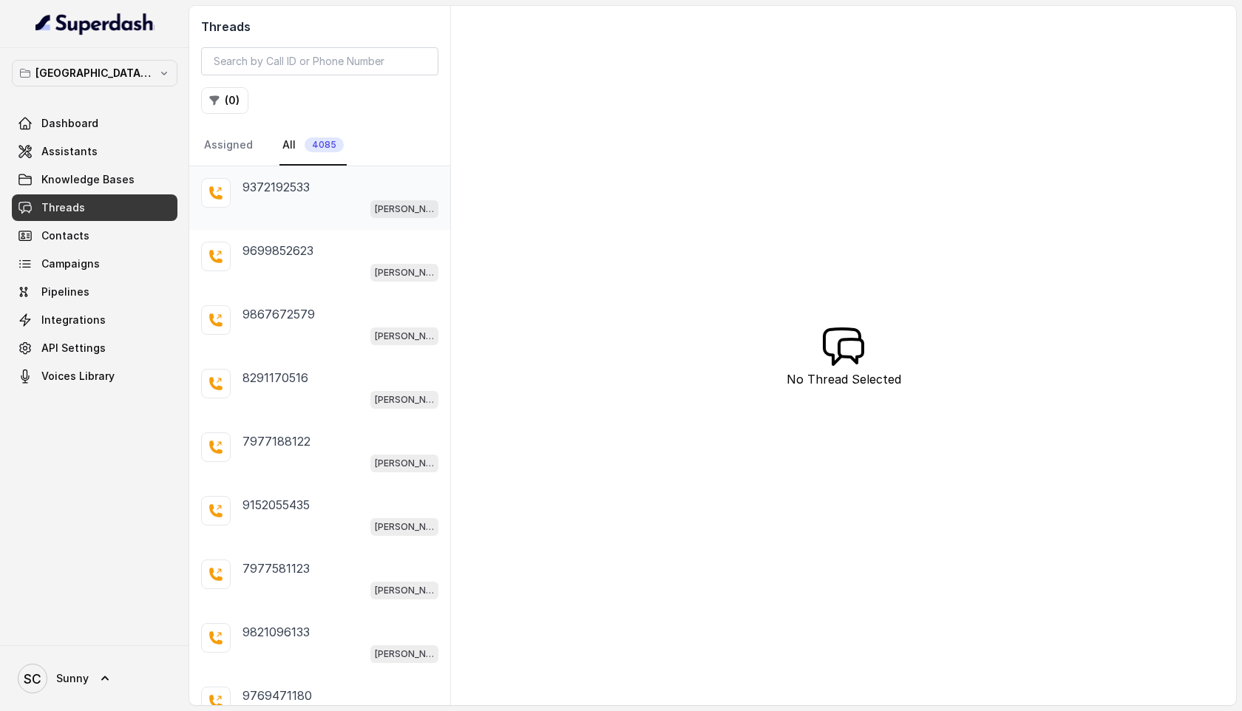
click at [312, 180] on div "9372192533" at bounding box center [340, 187] width 196 height 18
